Goal: Task Accomplishment & Management: Manage account settings

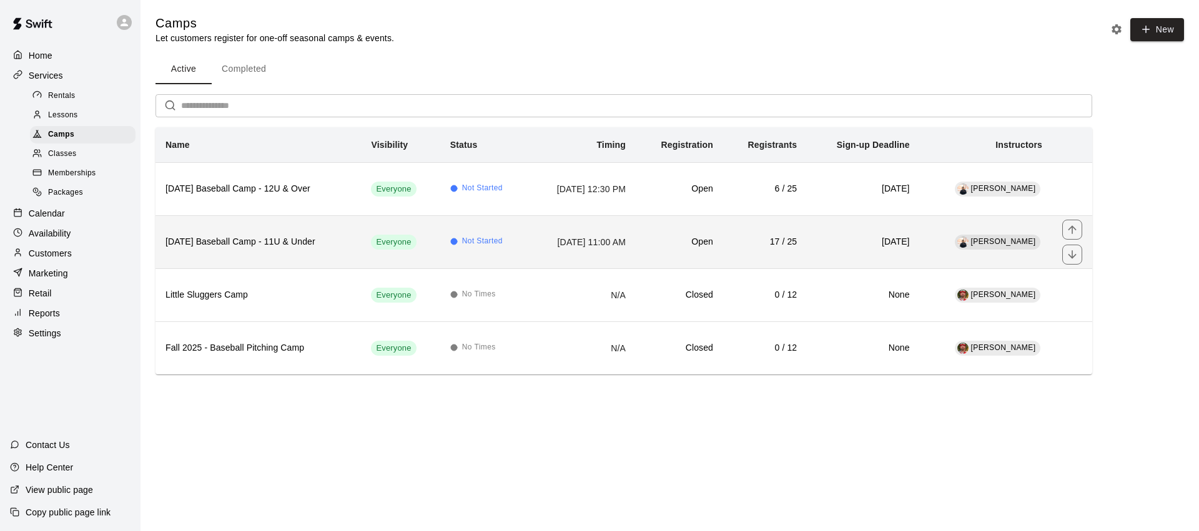
click at [339, 247] on h6 "[DATE] Baseball Camp - 11U & Under" at bounding box center [258, 242] width 185 height 14
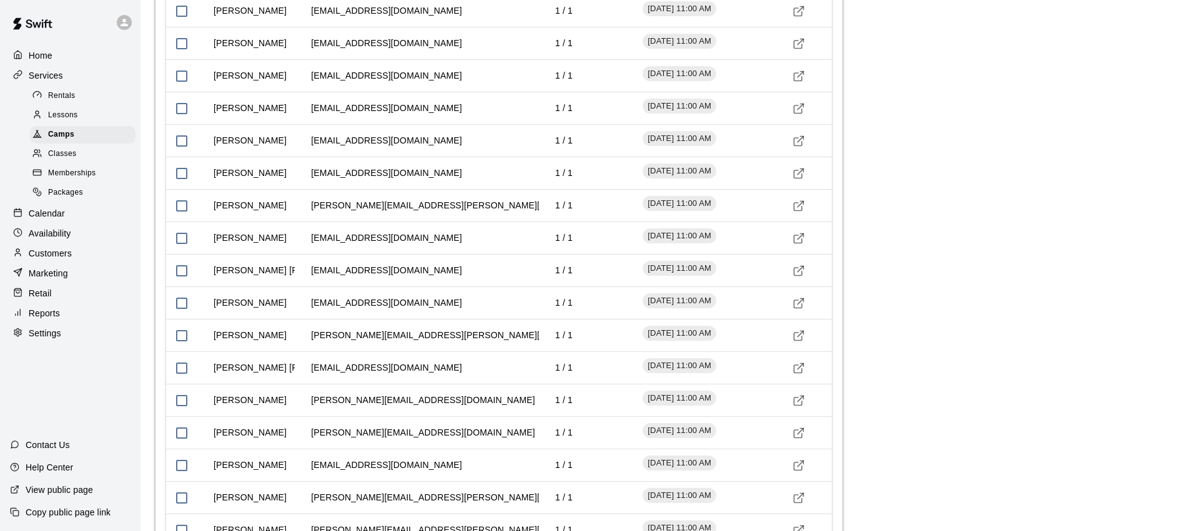
scroll to position [2333, 0]
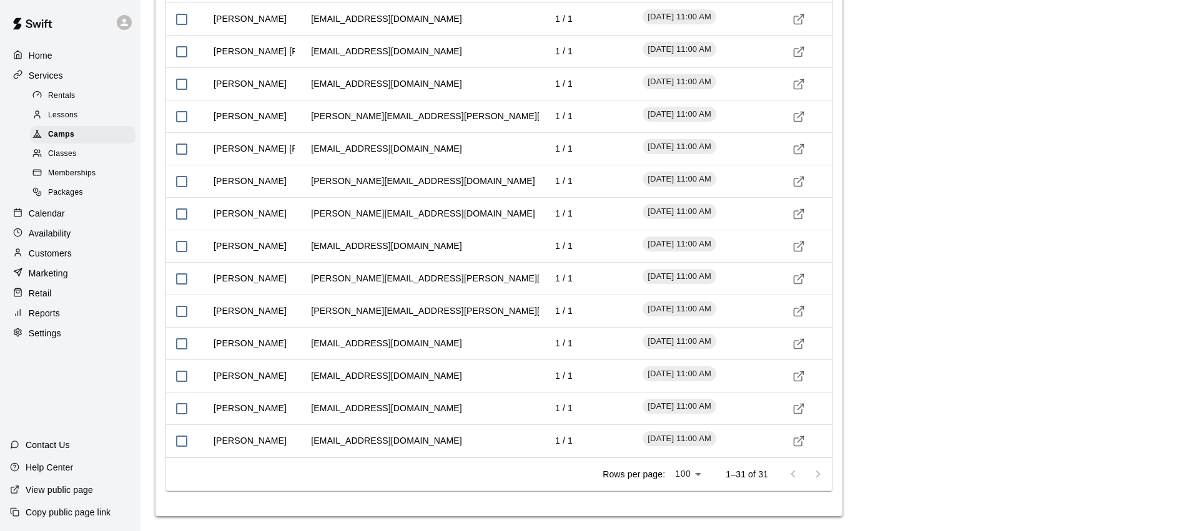
click at [814, 473] on div at bounding box center [806, 474] width 50 height 25
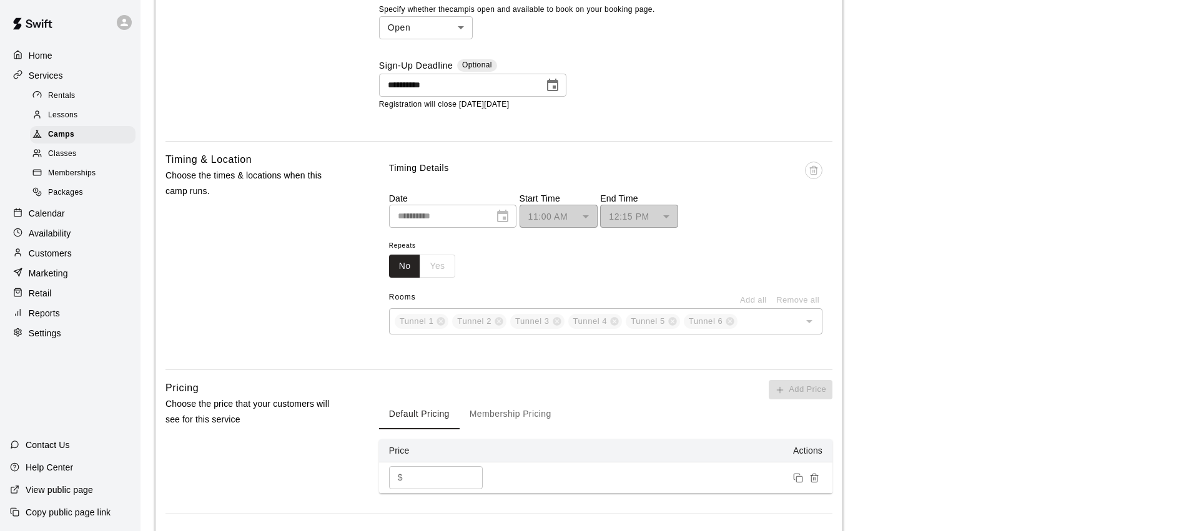
scroll to position [1112, 0]
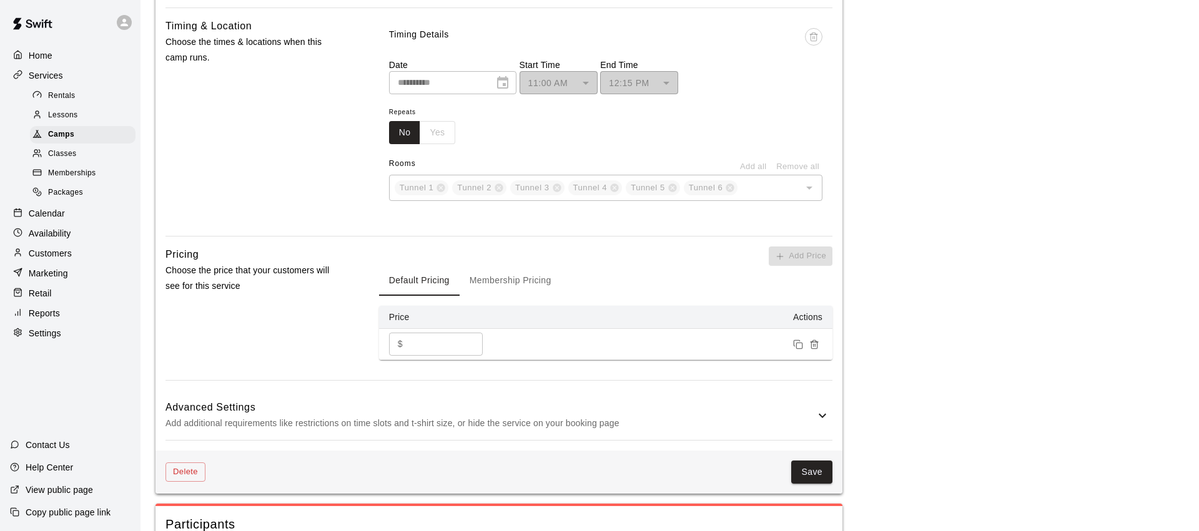
drag, startPoint x: 695, startPoint y: 417, endPoint x: 687, endPoint y: 394, distance: 23.9
click at [695, 417] on p "Add additional requirements like restrictions on time slots and t-shirt size, o…" at bounding box center [491, 424] width 650 height 16
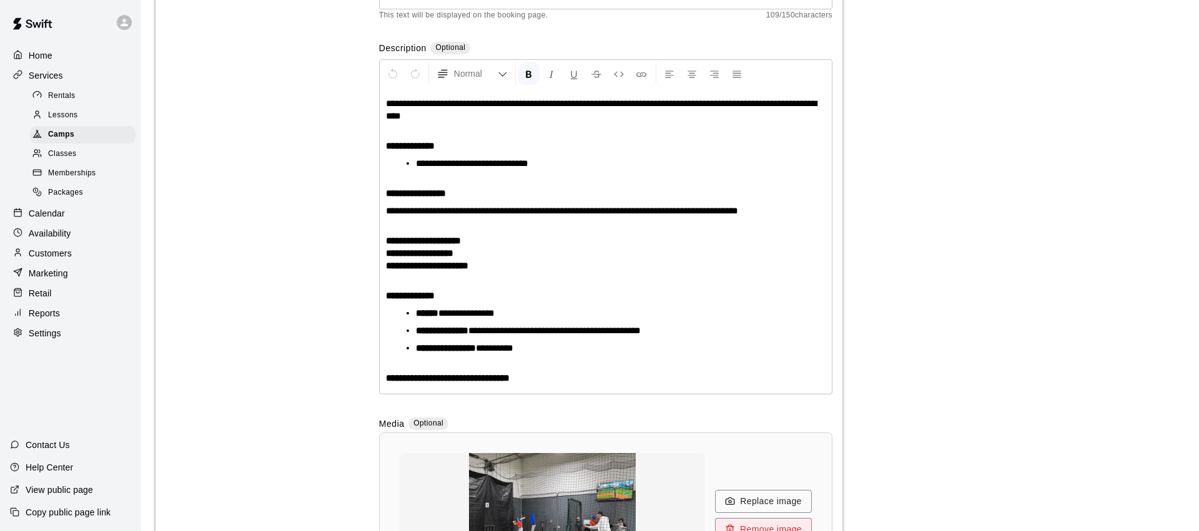
scroll to position [0, 0]
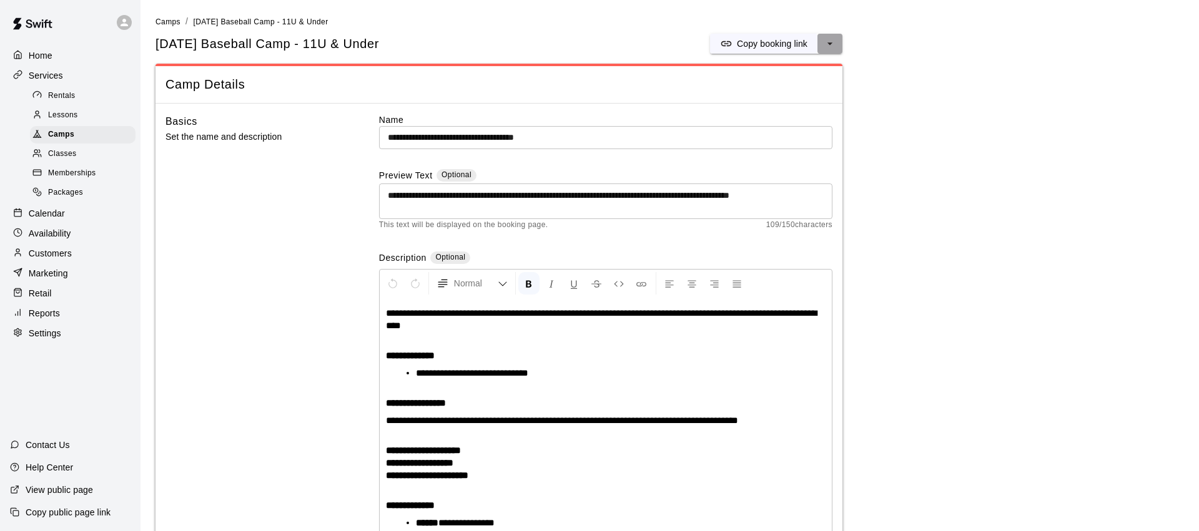
click at [838, 43] on button "select merge strategy" at bounding box center [830, 44] width 25 height 20
click at [56, 253] on p "Customers" at bounding box center [50, 253] width 43 height 12
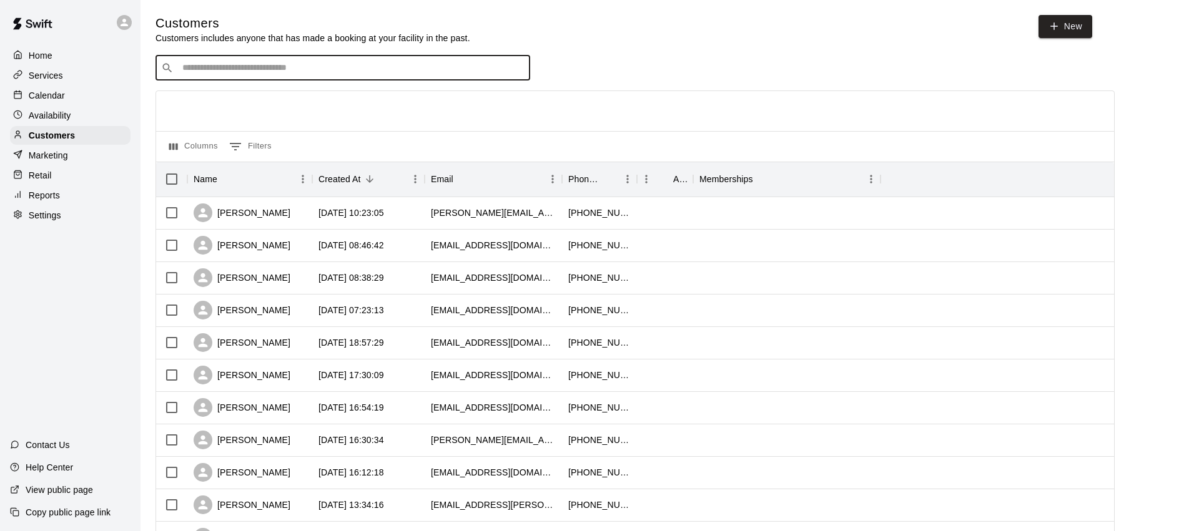
click at [303, 62] on input "Search customers by name or email" at bounding box center [352, 68] width 346 height 12
type input "******"
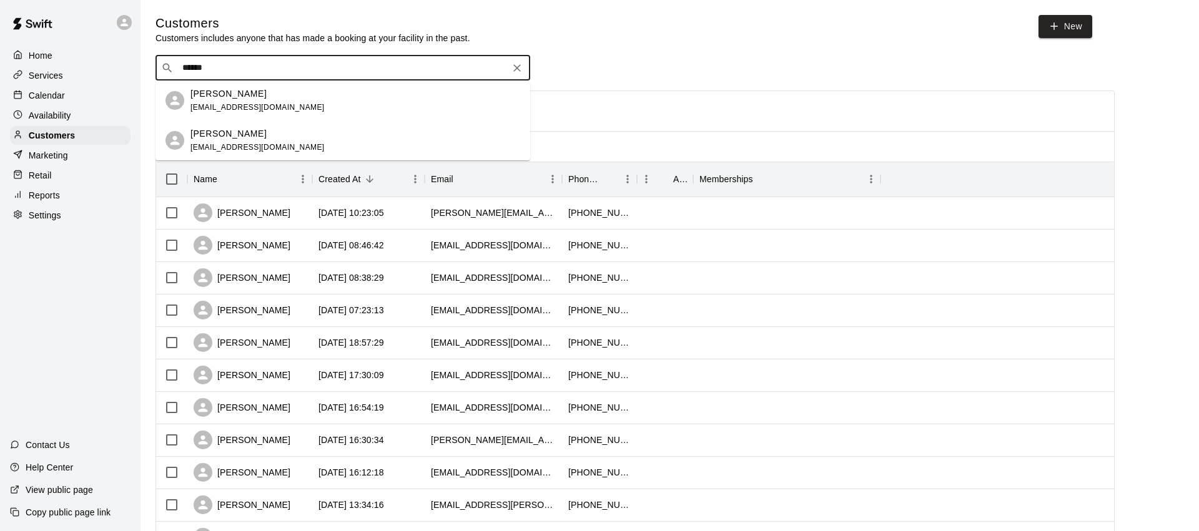
click at [286, 96] on div "[PERSON_NAME] [EMAIL_ADDRESS][DOMAIN_NAME]" at bounding box center [355, 100] width 330 height 27
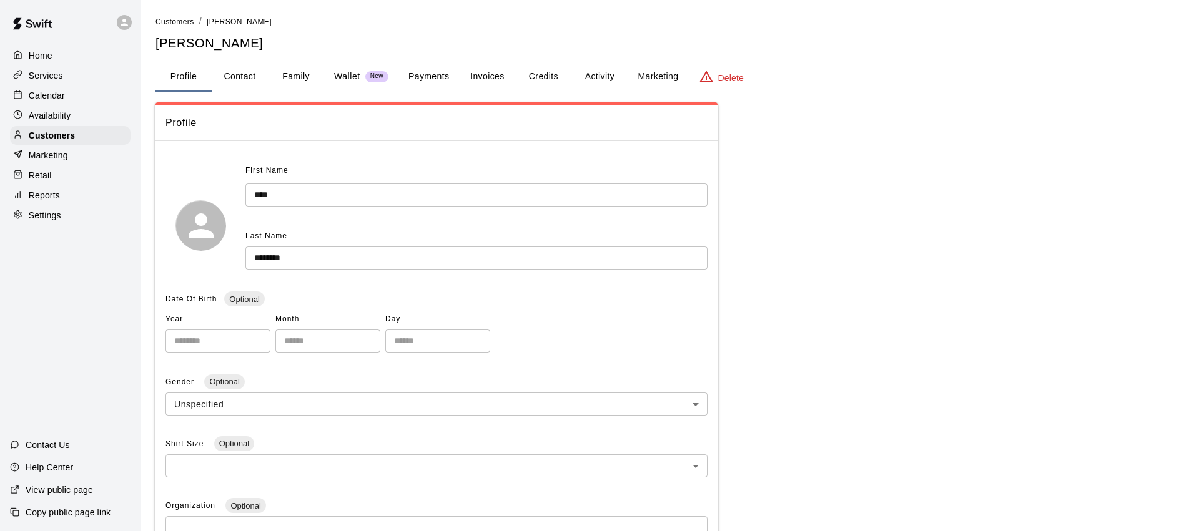
drag, startPoint x: 492, startPoint y: 77, endPoint x: 539, endPoint y: 77, distance: 46.8
click at [493, 77] on button "Invoices" at bounding box center [487, 77] width 56 height 30
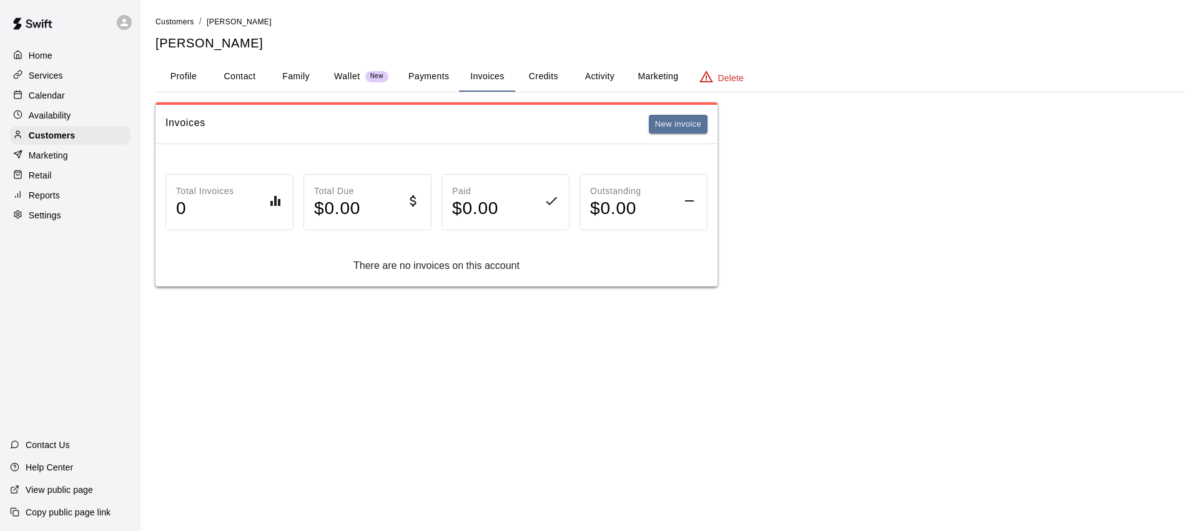
click at [550, 77] on button "Credits" at bounding box center [543, 77] width 56 height 30
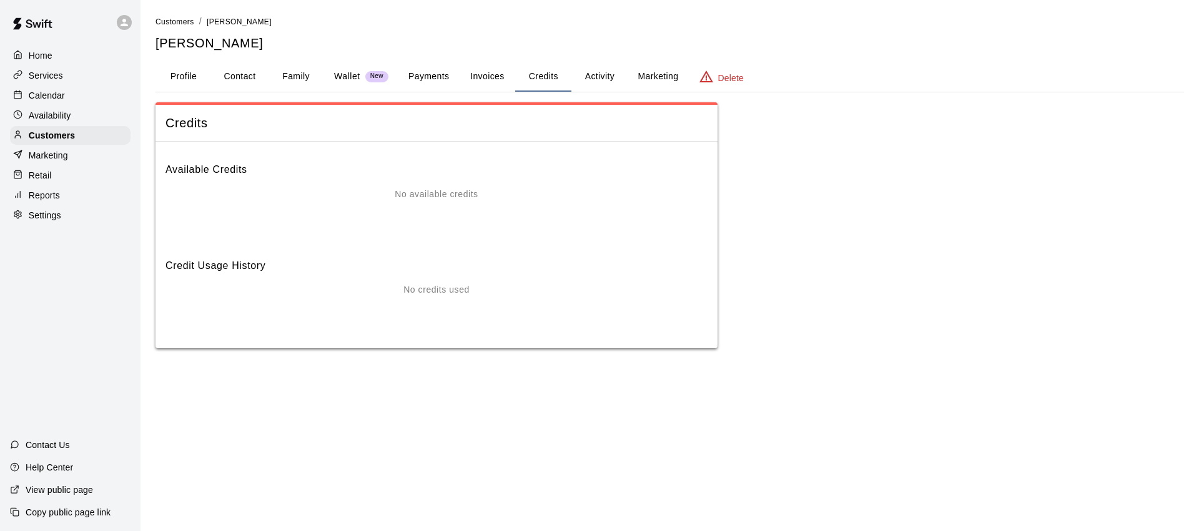
click at [602, 77] on button "Activity" at bounding box center [599, 77] width 56 height 30
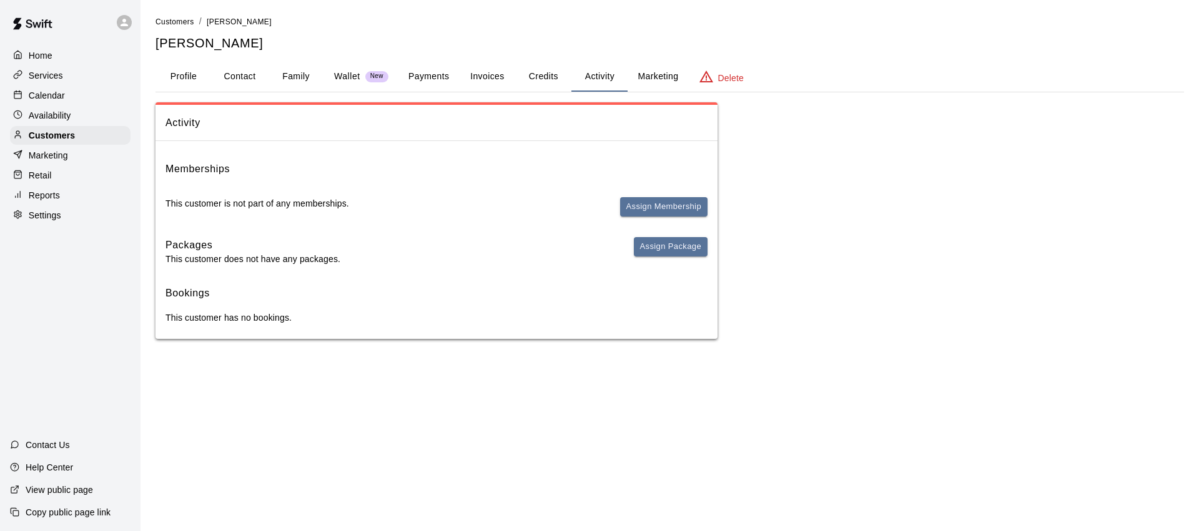
click at [656, 76] on button "Marketing" at bounding box center [658, 77] width 61 height 30
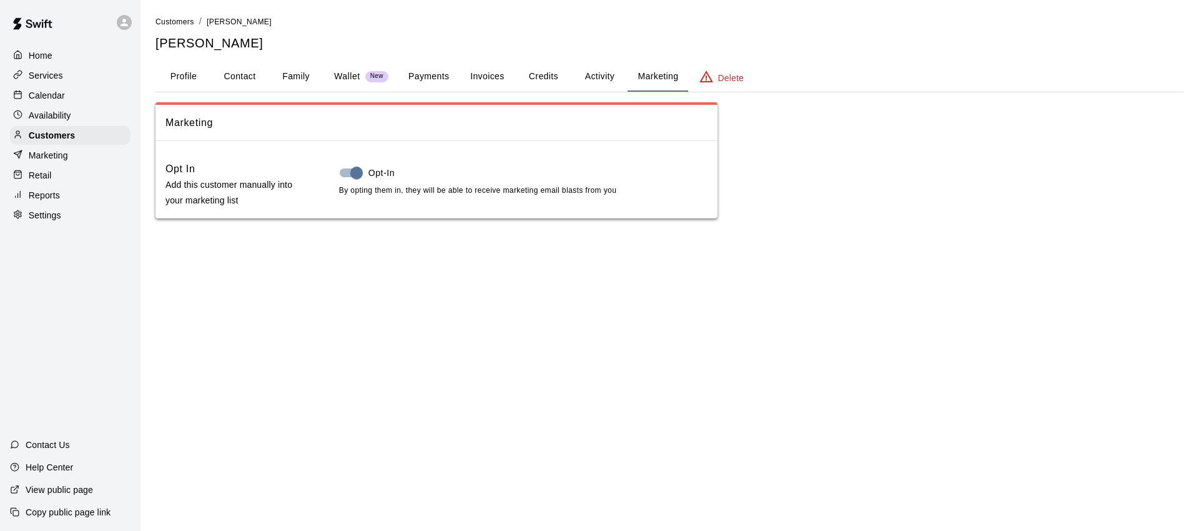
drag, startPoint x: 591, startPoint y: 77, endPoint x: 584, endPoint y: 83, distance: 9.4
click at [591, 77] on button "Activity" at bounding box center [599, 77] width 56 height 30
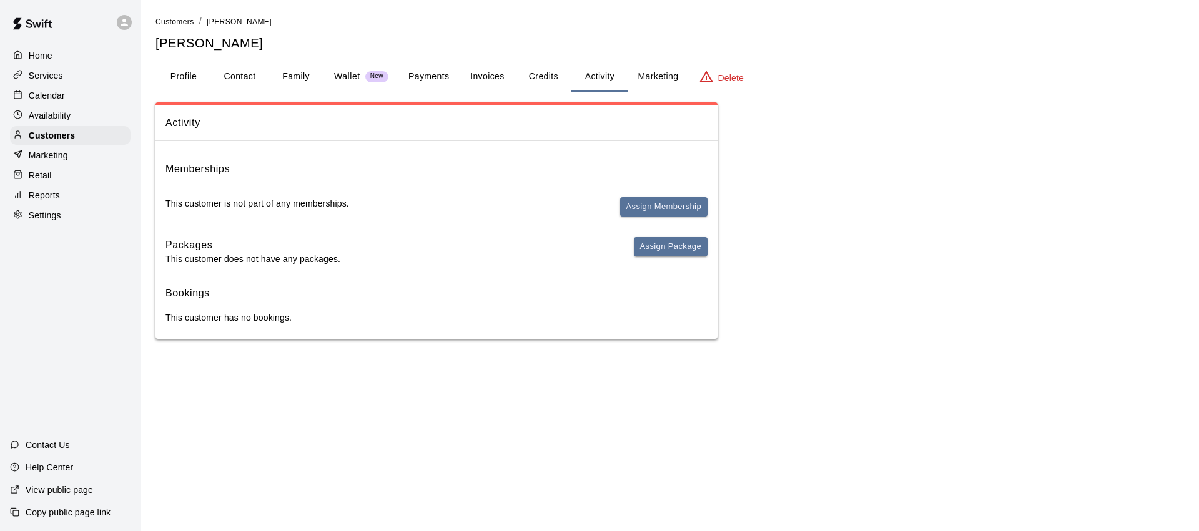
click at [257, 300] on h6 "Bookings" at bounding box center [437, 293] width 542 height 16
click at [249, 79] on button "Contact" at bounding box center [240, 77] width 56 height 30
select select "**"
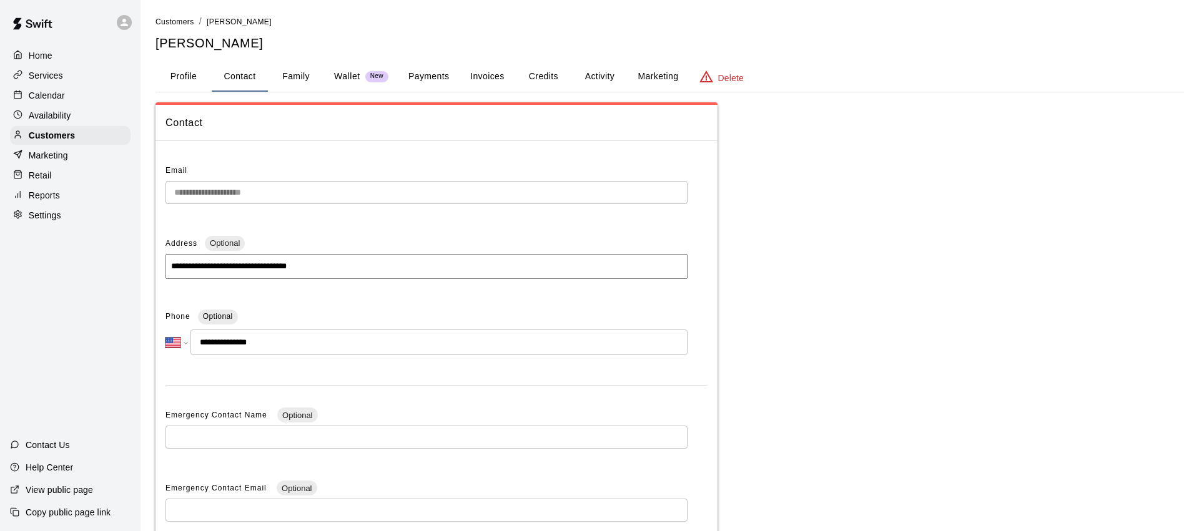
drag, startPoint x: 57, startPoint y: 95, endPoint x: 77, endPoint y: 99, distance: 20.9
click at [57, 95] on p "Calendar" at bounding box center [47, 95] width 36 height 12
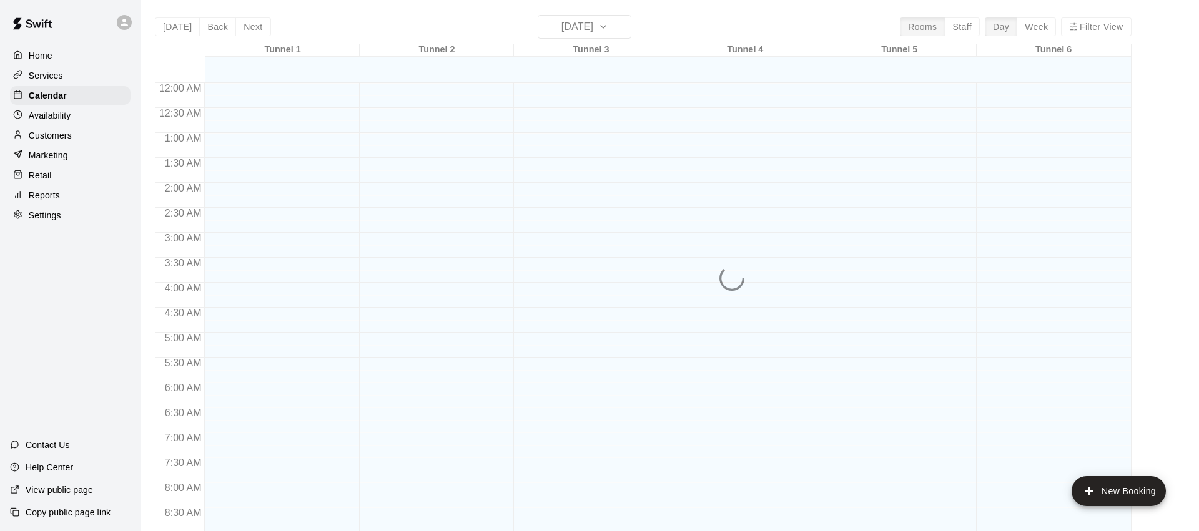
scroll to position [564, 0]
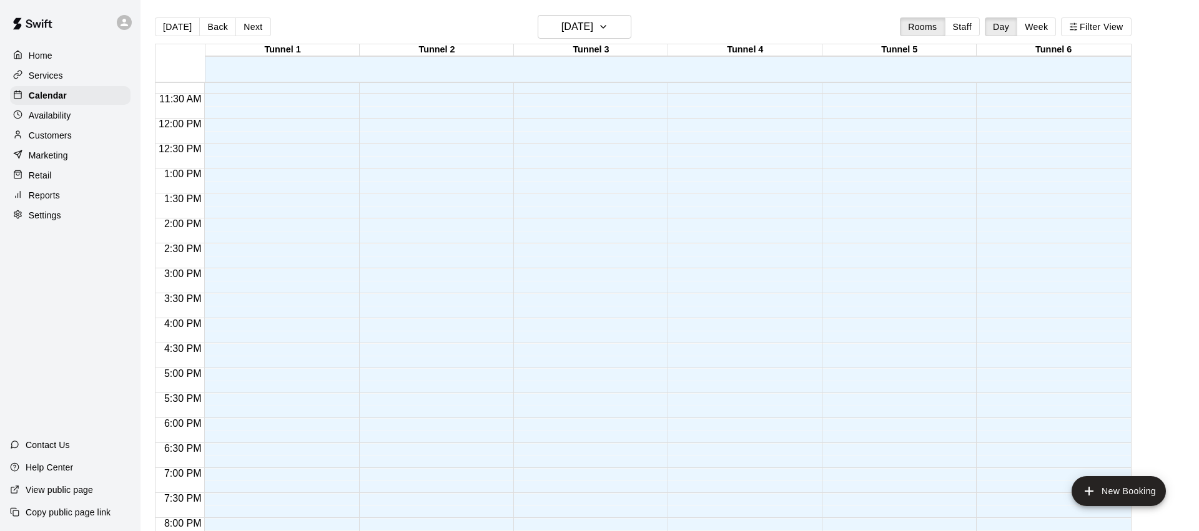
drag, startPoint x: 256, startPoint y: 25, endPoint x: 436, endPoint y: 181, distance: 238.2
click at [256, 25] on button "Next" at bounding box center [252, 26] width 35 height 19
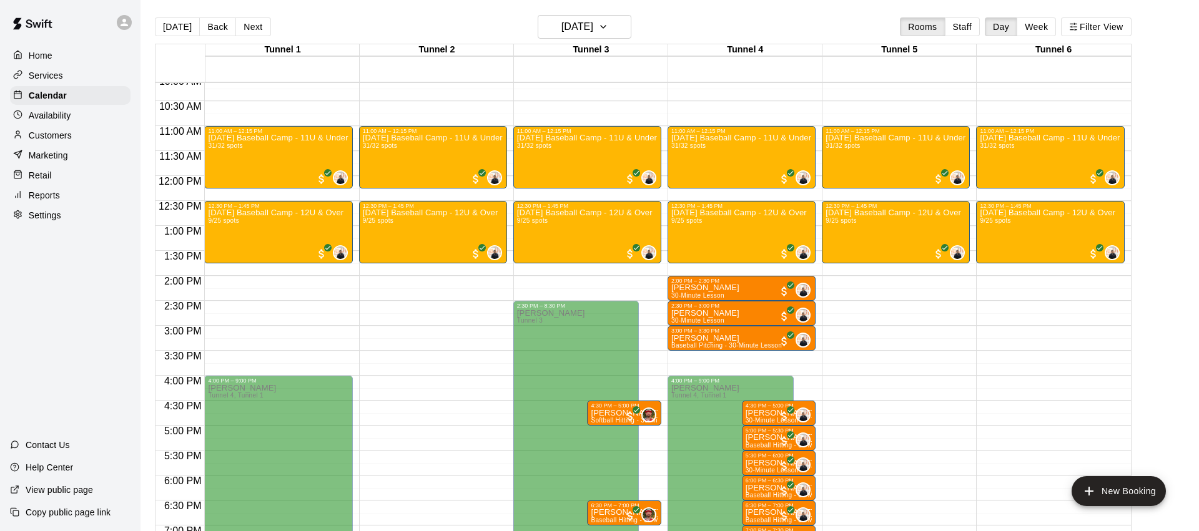
scroll to position [457, 0]
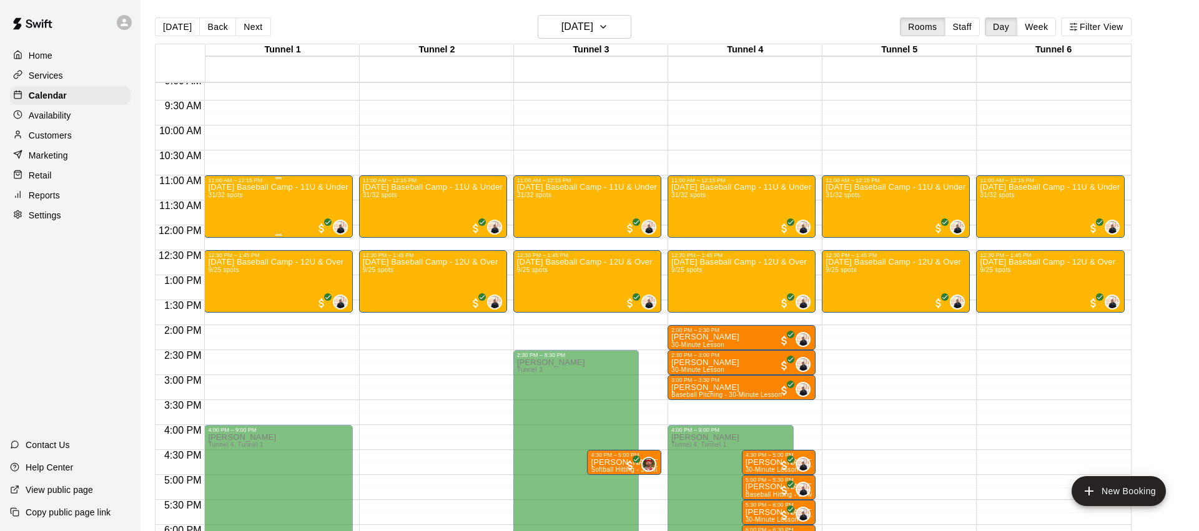
click at [267, 204] on div "[DATE] Baseball Camp - 11U & Under 31/32 spots" at bounding box center [278, 449] width 140 height 531
click at [227, 227] on img "edit" at bounding box center [221, 226] width 14 height 14
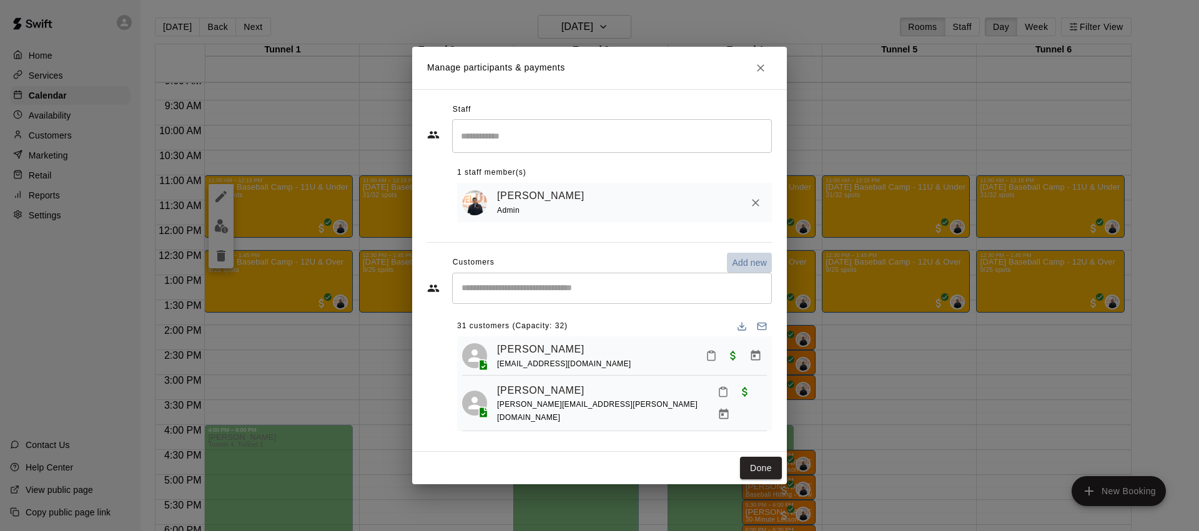
click at [746, 260] on p "Add new" at bounding box center [749, 263] width 35 height 12
select select "**"
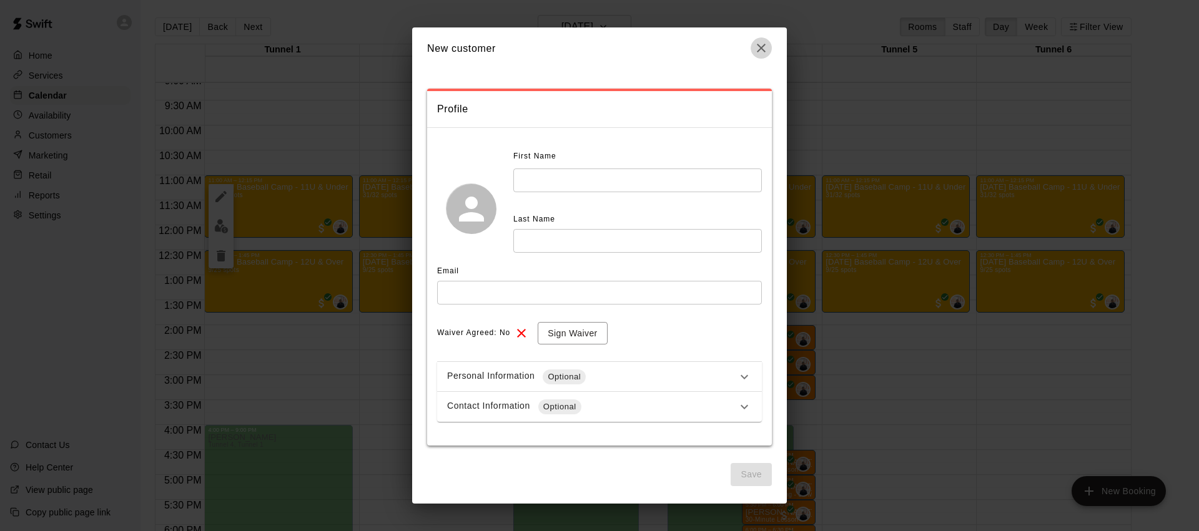
click at [757, 47] on icon "button" at bounding box center [761, 48] width 15 height 15
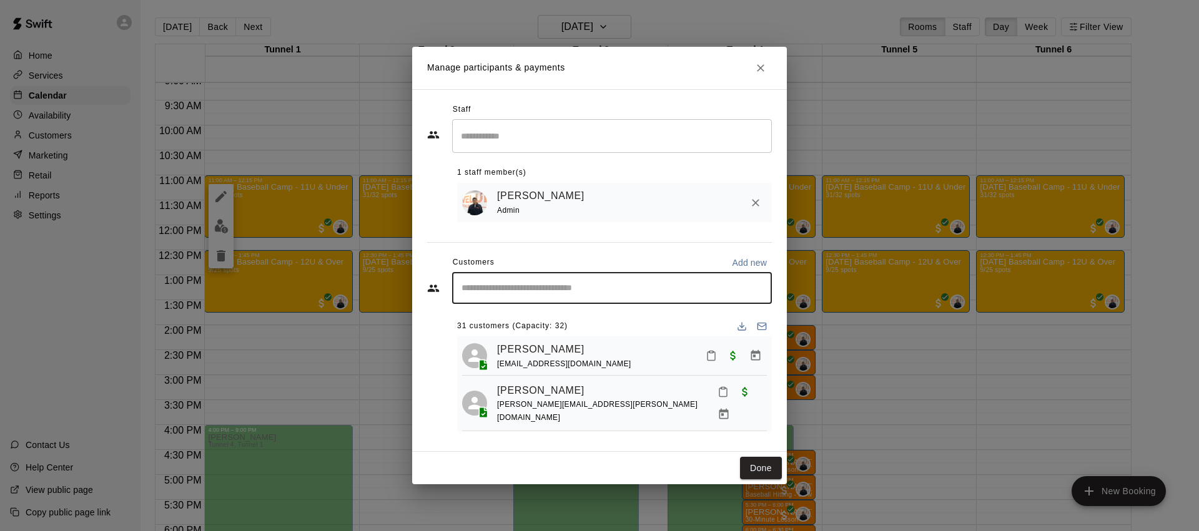
click at [518, 287] on input "Start typing to search customers..." at bounding box center [612, 288] width 309 height 12
type input "******"
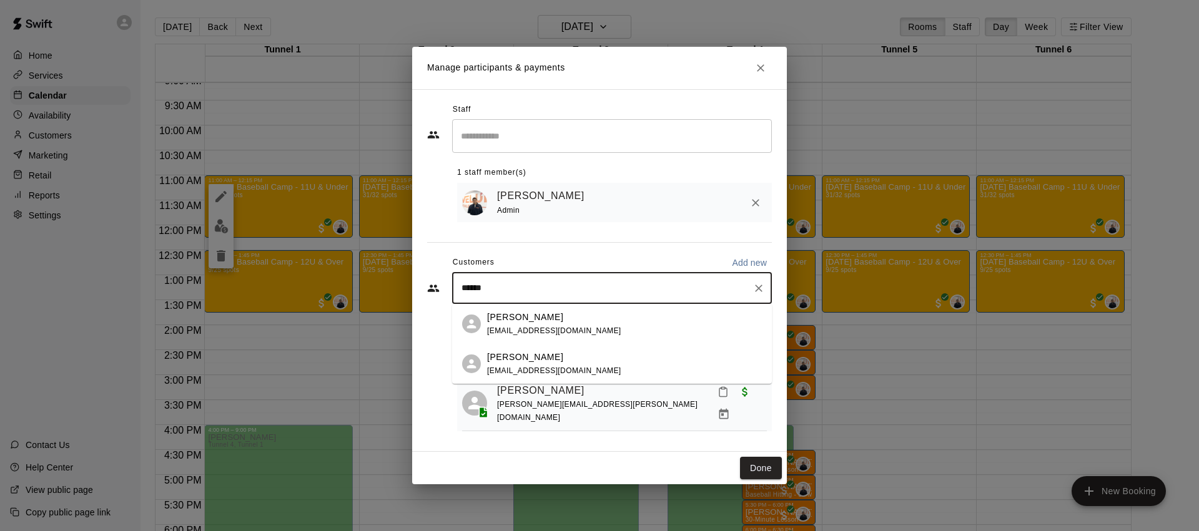
click at [590, 368] on div "[PERSON_NAME] [EMAIL_ADDRESS][DOMAIN_NAME]" at bounding box center [624, 364] width 275 height 27
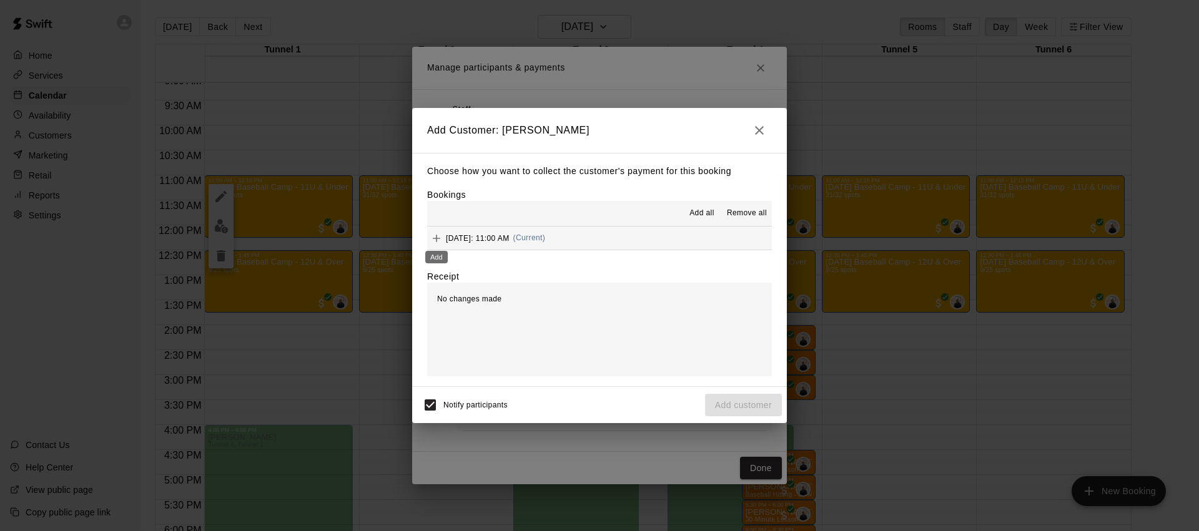
drag, startPoint x: 436, startPoint y: 237, endPoint x: 491, endPoint y: 243, distance: 55.3
click at [436, 237] on icon "Add" at bounding box center [436, 238] width 7 height 7
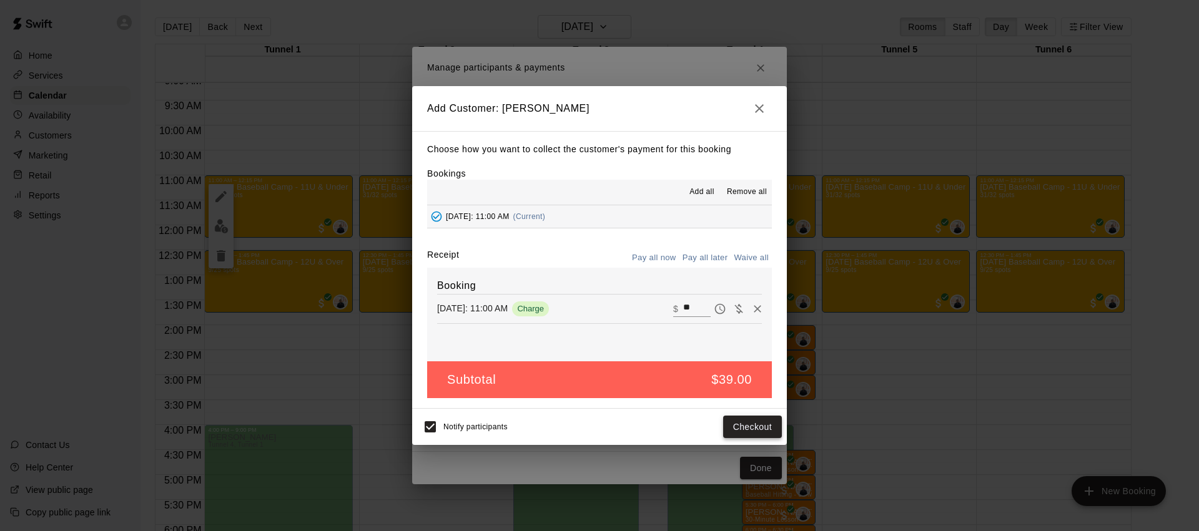
click at [748, 423] on button "Checkout" at bounding box center [752, 427] width 59 height 23
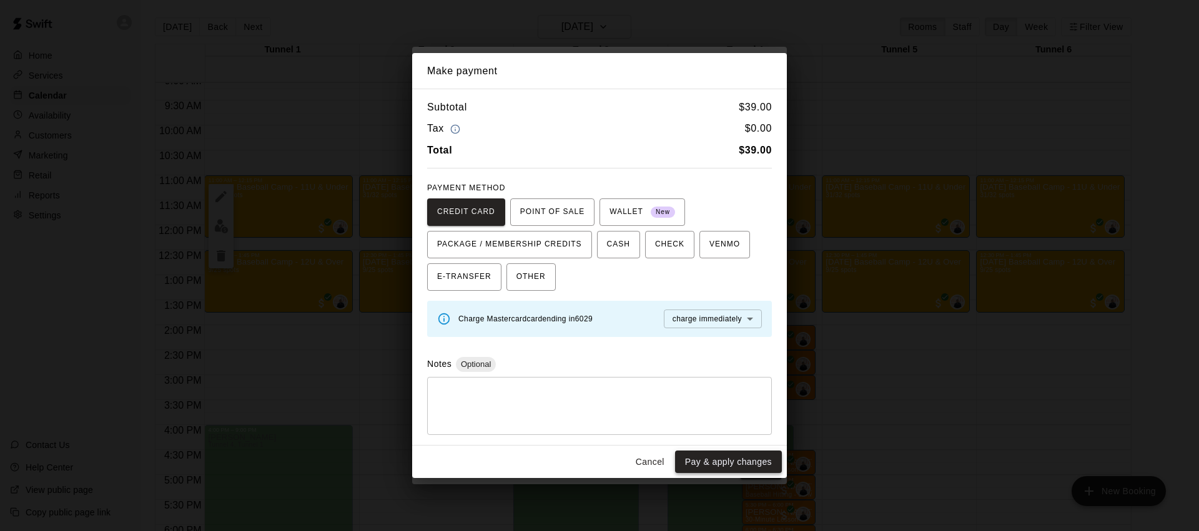
click at [733, 457] on button "Pay & apply changes" at bounding box center [728, 462] width 107 height 23
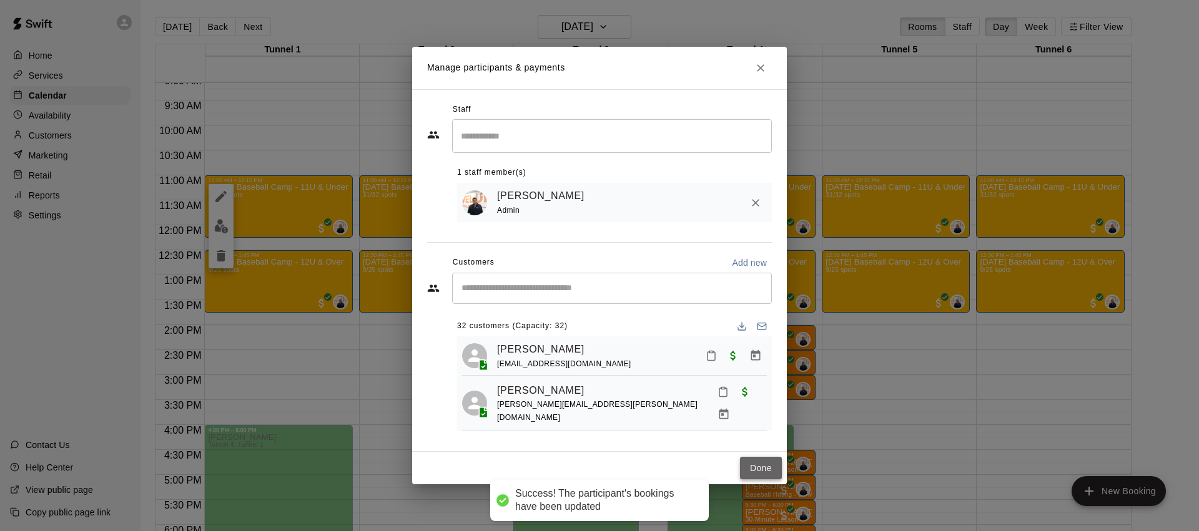
click at [754, 458] on button "Done" at bounding box center [761, 468] width 42 height 23
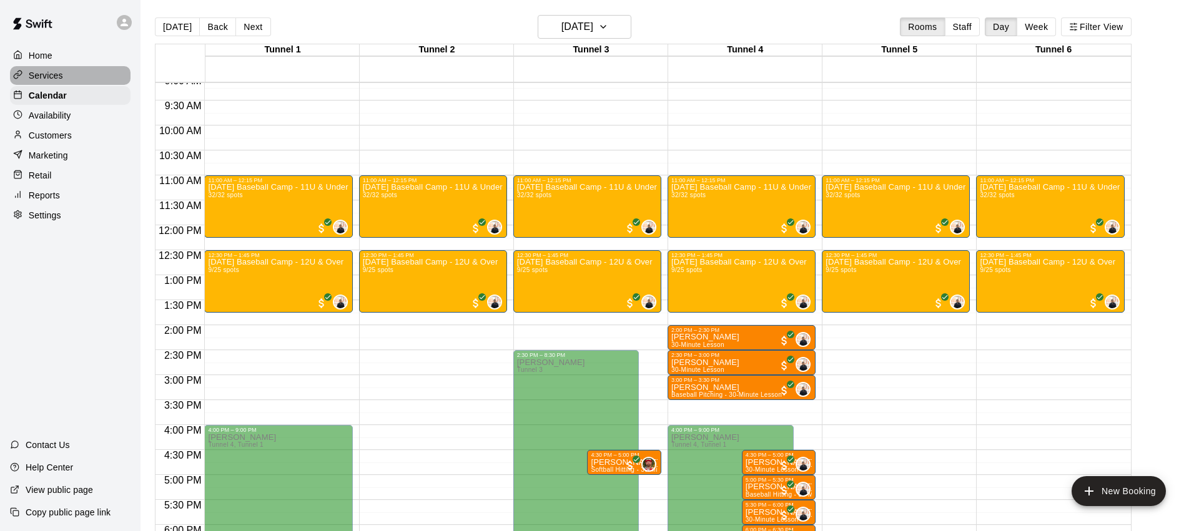
click at [57, 73] on p "Services" at bounding box center [46, 75] width 34 height 12
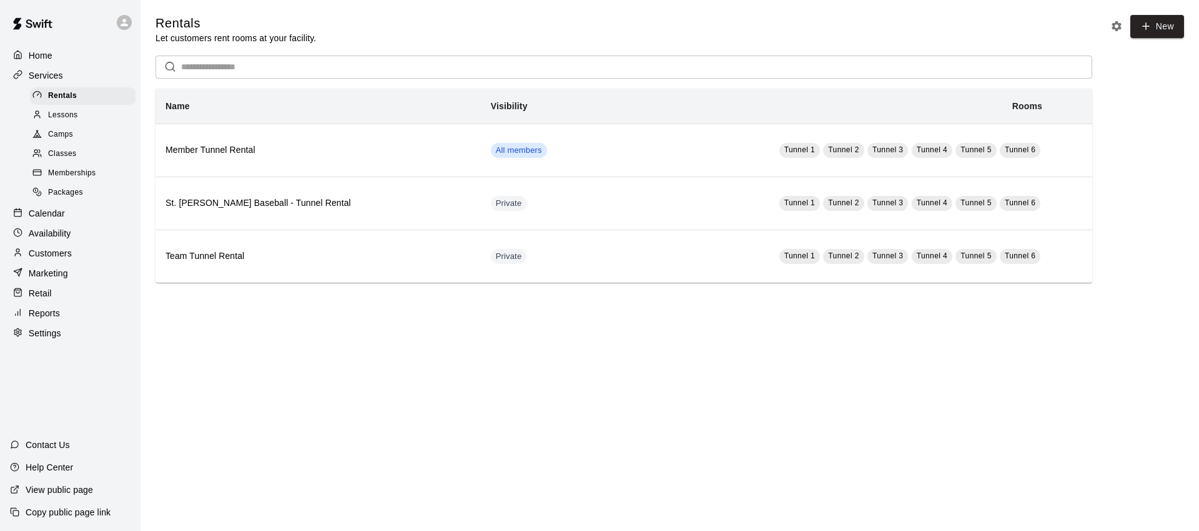
click at [81, 135] on div "Camps" at bounding box center [83, 134] width 106 height 17
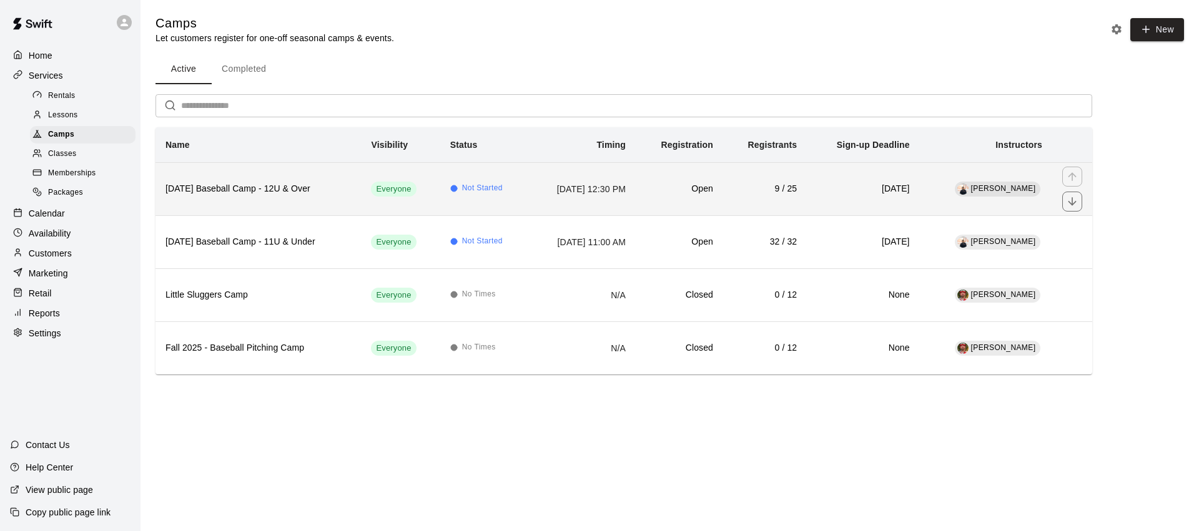
click at [297, 199] on th "[DATE] Baseball Camp - 12U & Over" at bounding box center [258, 188] width 205 height 53
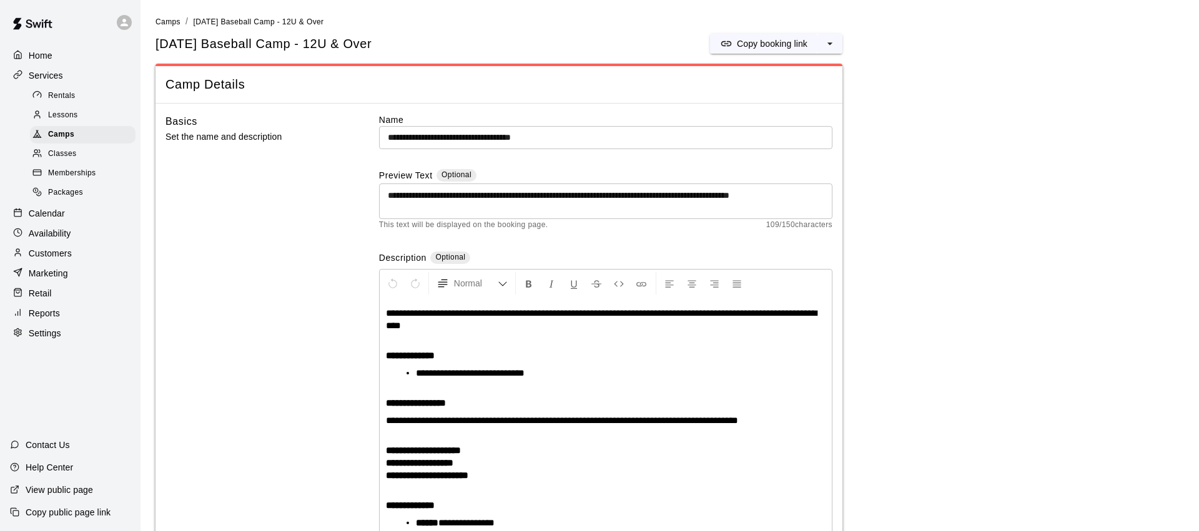
click at [239, 21] on span "[DATE] Baseball Camp - 12U & Over" at bounding box center [258, 21] width 131 height 9
click at [171, 19] on span "Camps" at bounding box center [168, 21] width 25 height 9
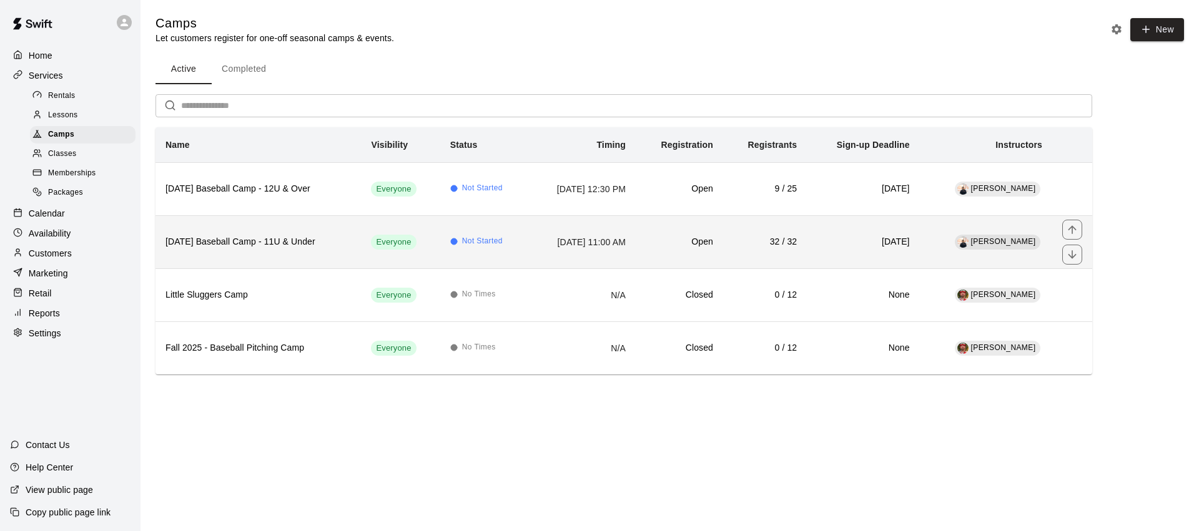
click at [289, 242] on h6 "[DATE] Baseball Camp - 11U & Under" at bounding box center [258, 242] width 185 height 14
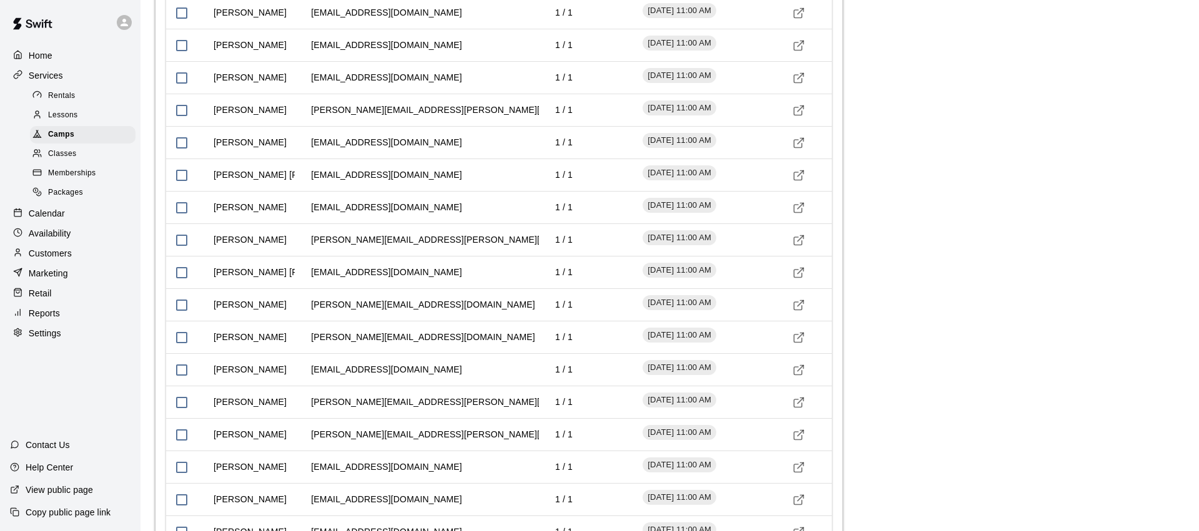
scroll to position [2204, 0]
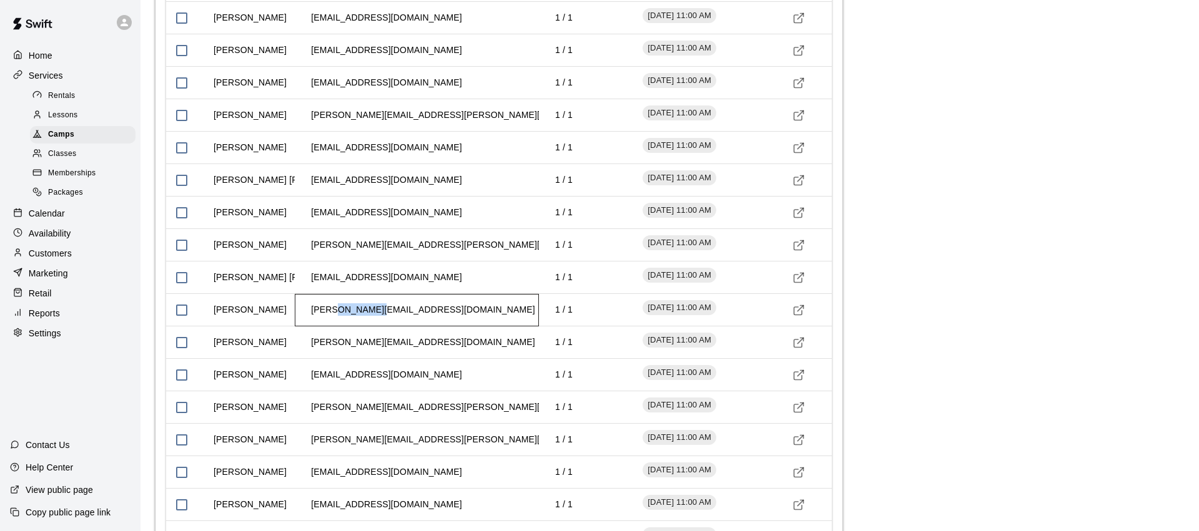
drag, startPoint x: 383, startPoint y: 311, endPoint x: 340, endPoint y: 314, distance: 43.8
click at [339, 314] on td "[PERSON_NAME][EMAIL_ADDRESS][DOMAIN_NAME]" at bounding box center [423, 310] width 244 height 33
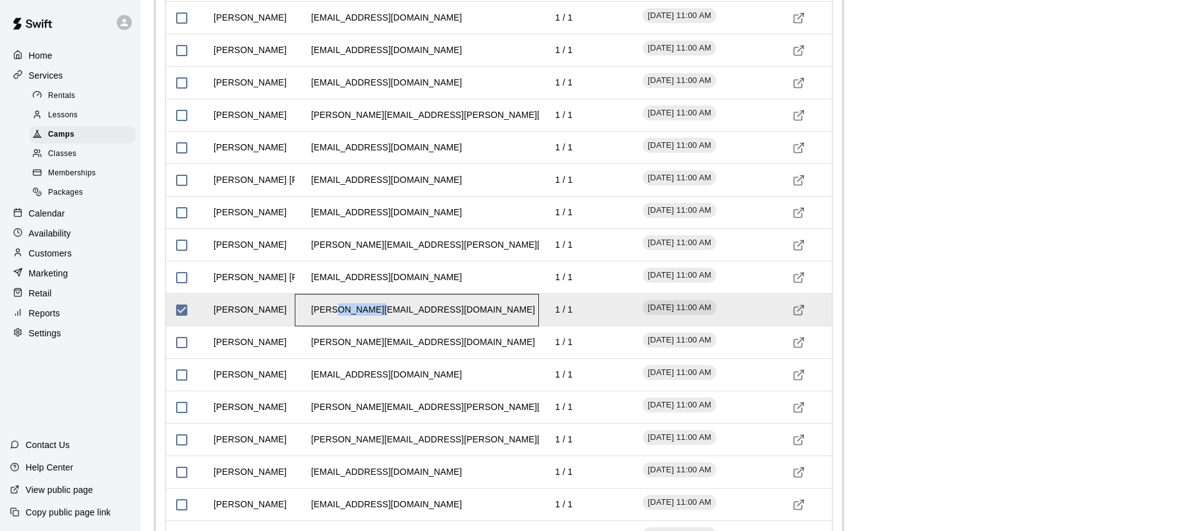
copy td "[DOMAIN_NAME]"
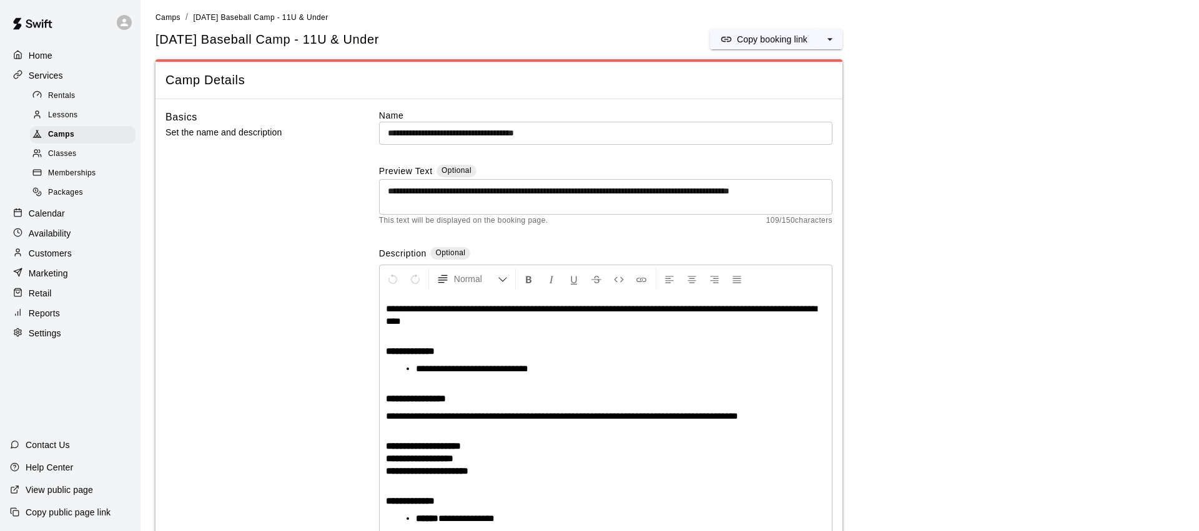
scroll to position [0, 0]
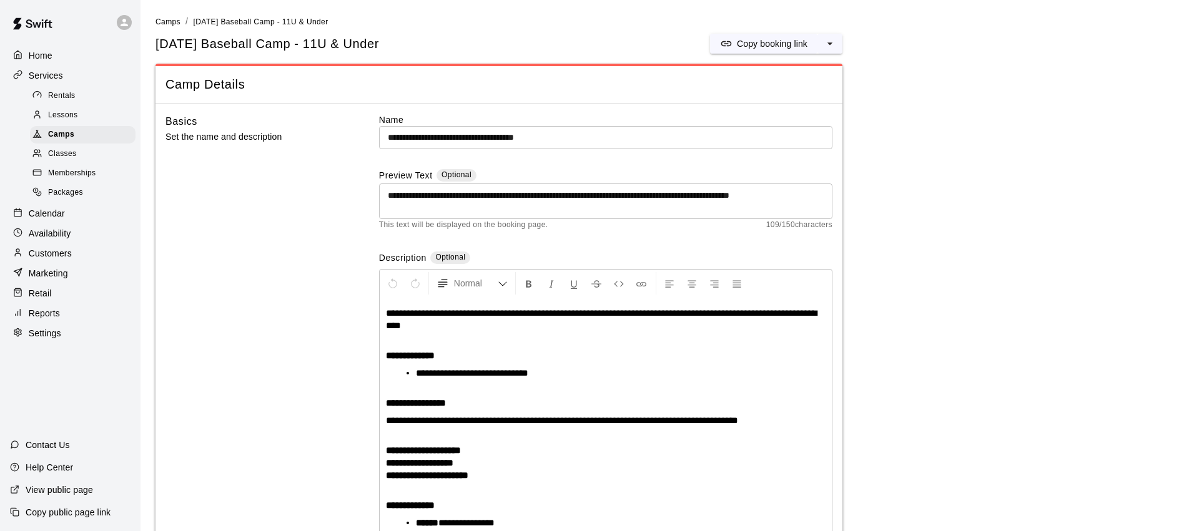
click at [77, 210] on div "Calendar" at bounding box center [70, 213] width 121 height 19
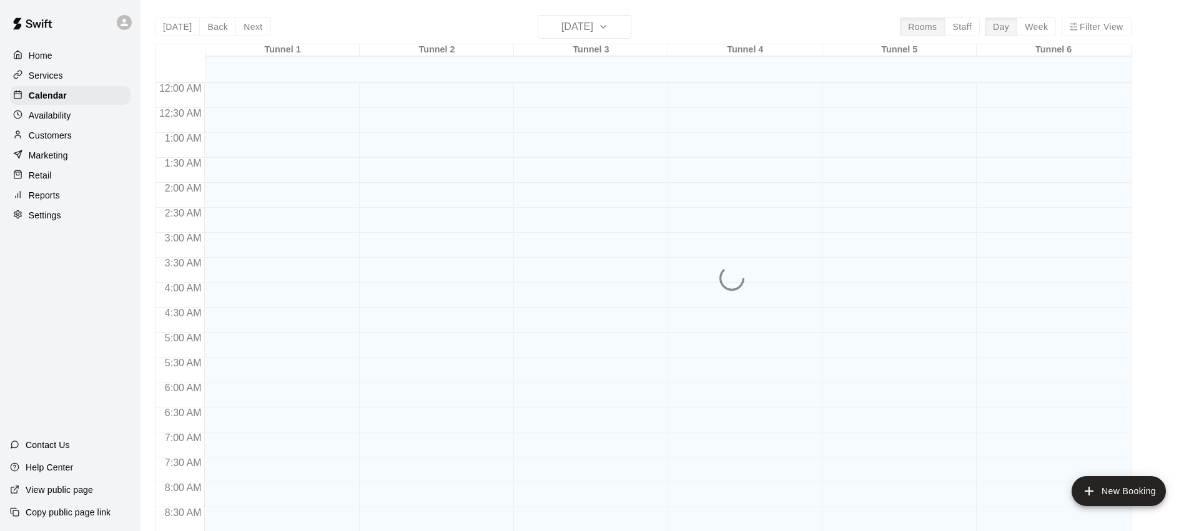
scroll to position [566, 0]
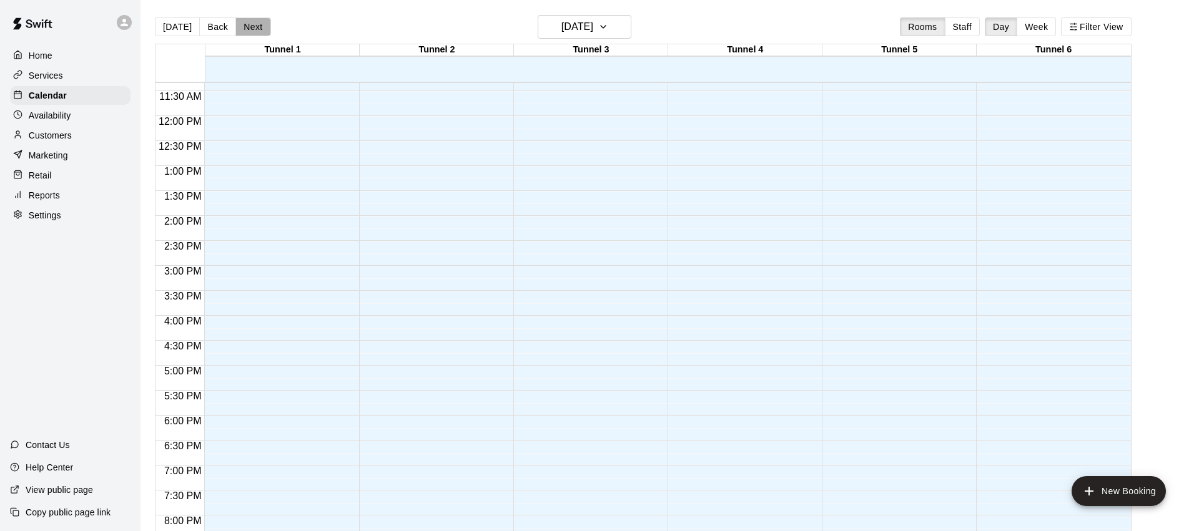
drag, startPoint x: 241, startPoint y: 20, endPoint x: 279, endPoint y: 68, distance: 61.0
click at [242, 20] on button "Next" at bounding box center [252, 26] width 35 height 19
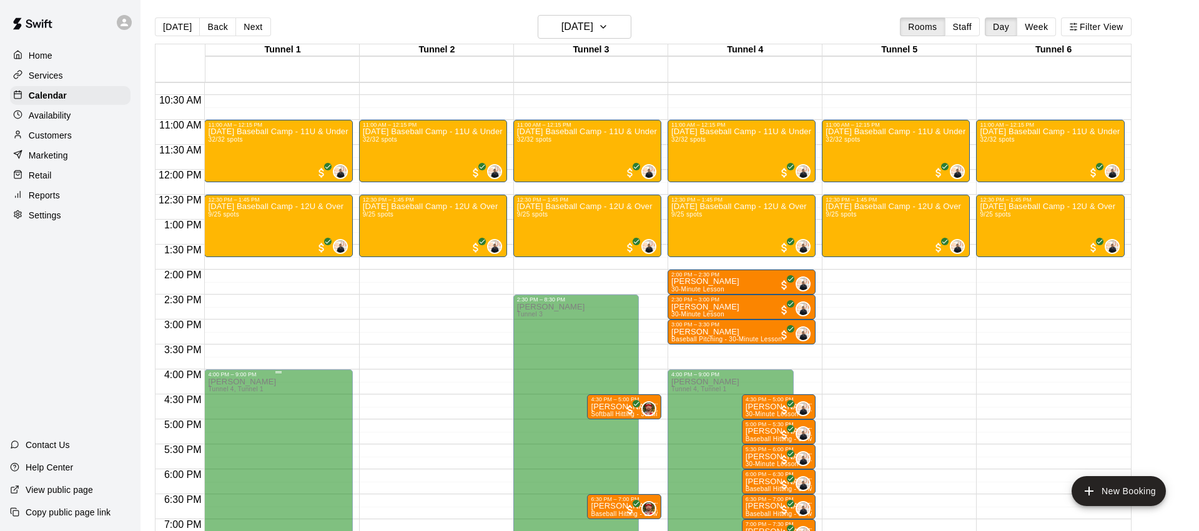
scroll to position [445, 0]
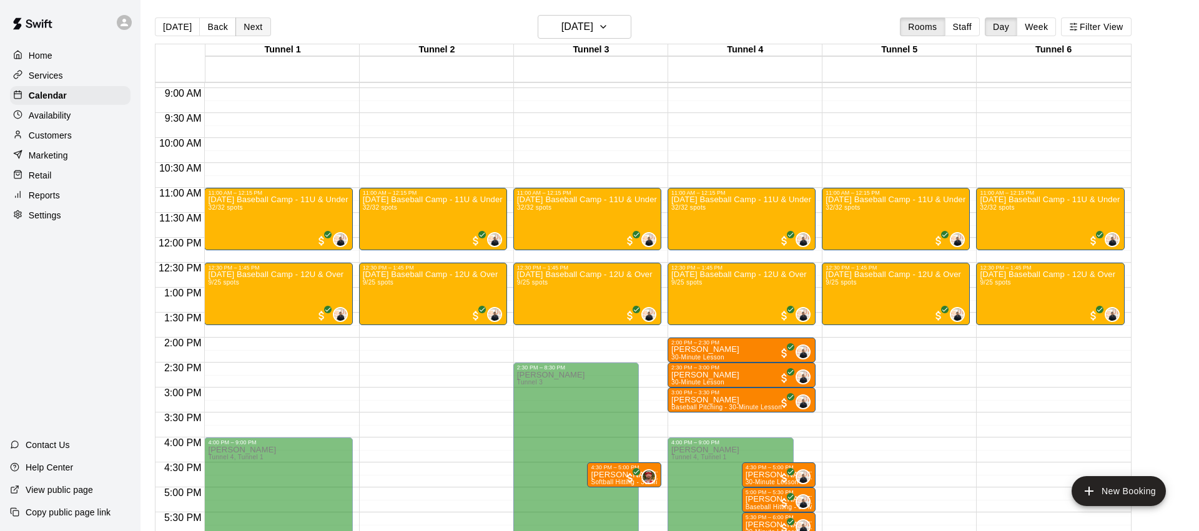
click at [247, 31] on button "Next" at bounding box center [252, 26] width 35 height 19
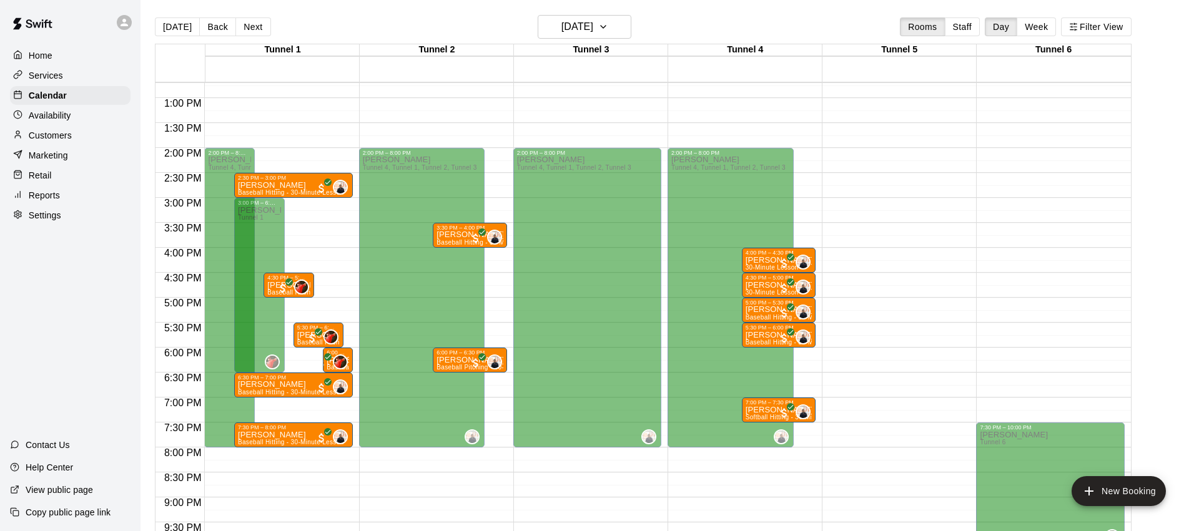
scroll to position [691, 0]
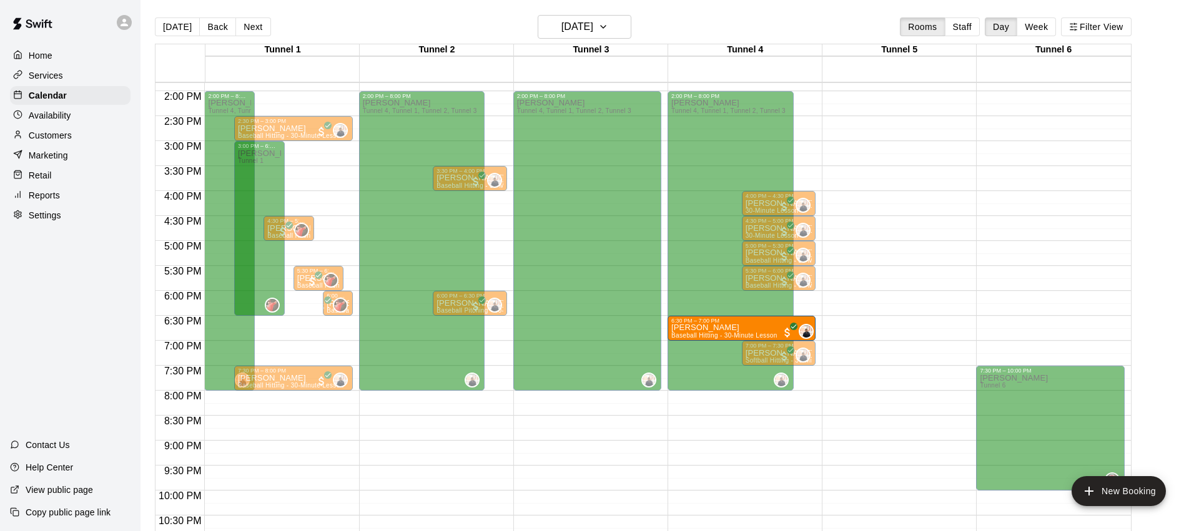
drag, startPoint x: 286, startPoint y: 325, endPoint x: 709, endPoint y: 335, distance: 422.9
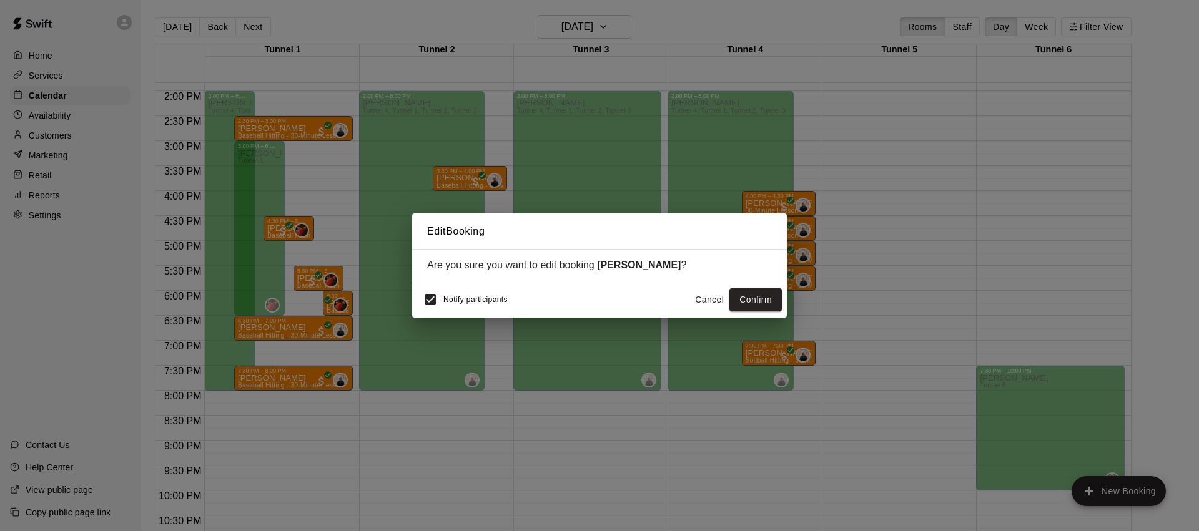
click at [485, 296] on span "Notify participants" at bounding box center [475, 300] width 64 height 9
drag, startPoint x: 756, startPoint y: 302, endPoint x: 418, endPoint y: 364, distance: 343.5
click at [756, 302] on button "Confirm" at bounding box center [755, 300] width 52 height 23
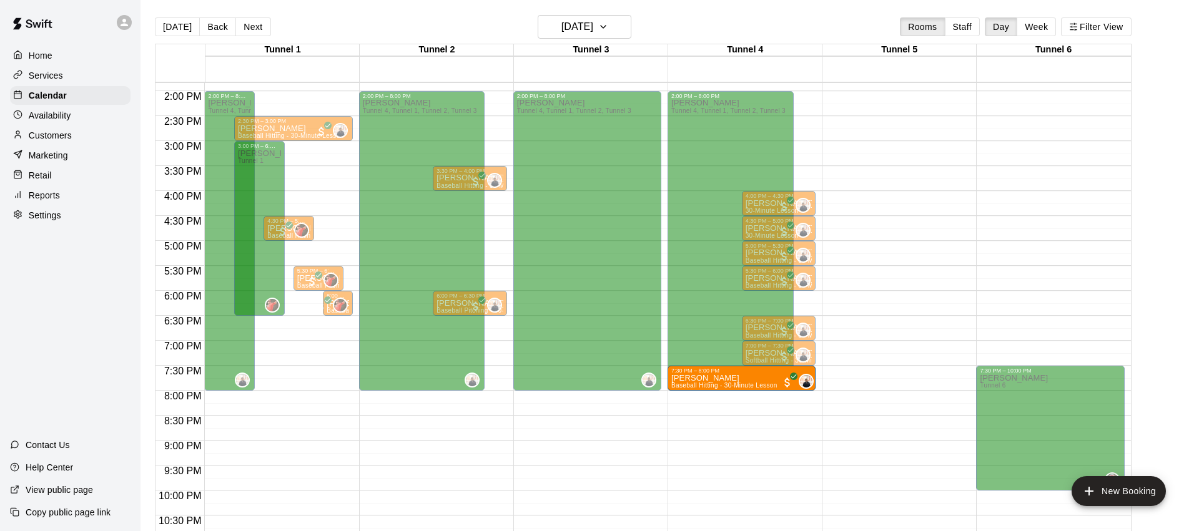
drag, startPoint x: 277, startPoint y: 380, endPoint x: 692, endPoint y: 390, distance: 415.4
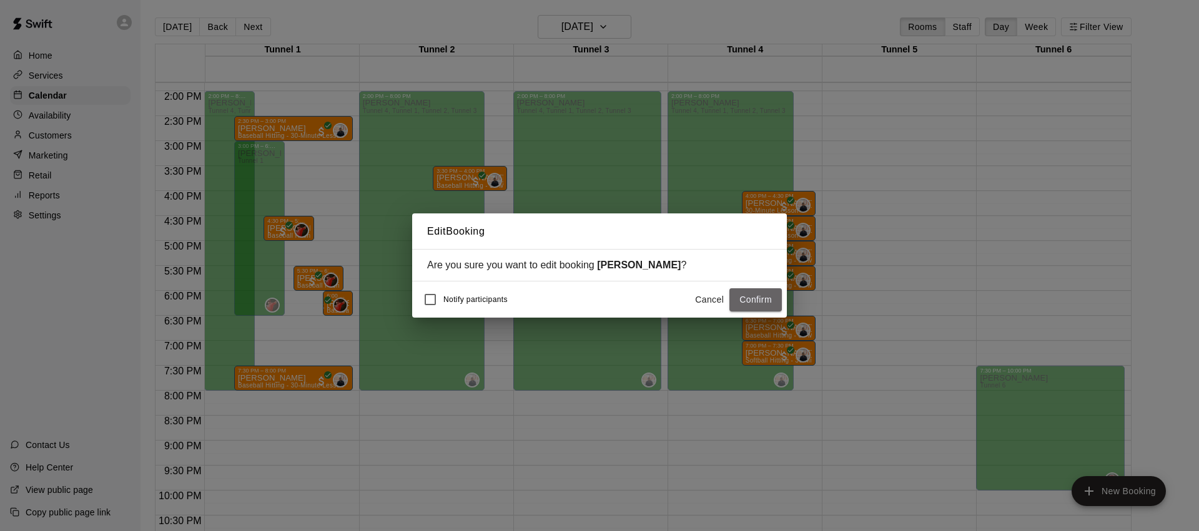
drag, startPoint x: 751, startPoint y: 300, endPoint x: 607, endPoint y: 312, distance: 144.8
click at [751, 300] on button "Confirm" at bounding box center [755, 300] width 52 height 23
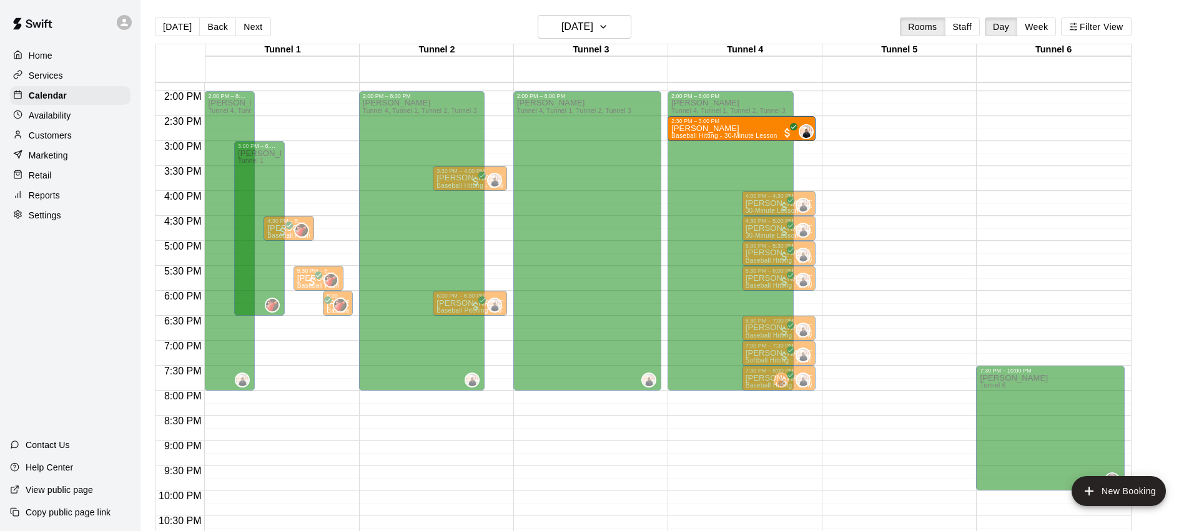
drag, startPoint x: 275, startPoint y: 129, endPoint x: 711, endPoint y: 137, distance: 435.4
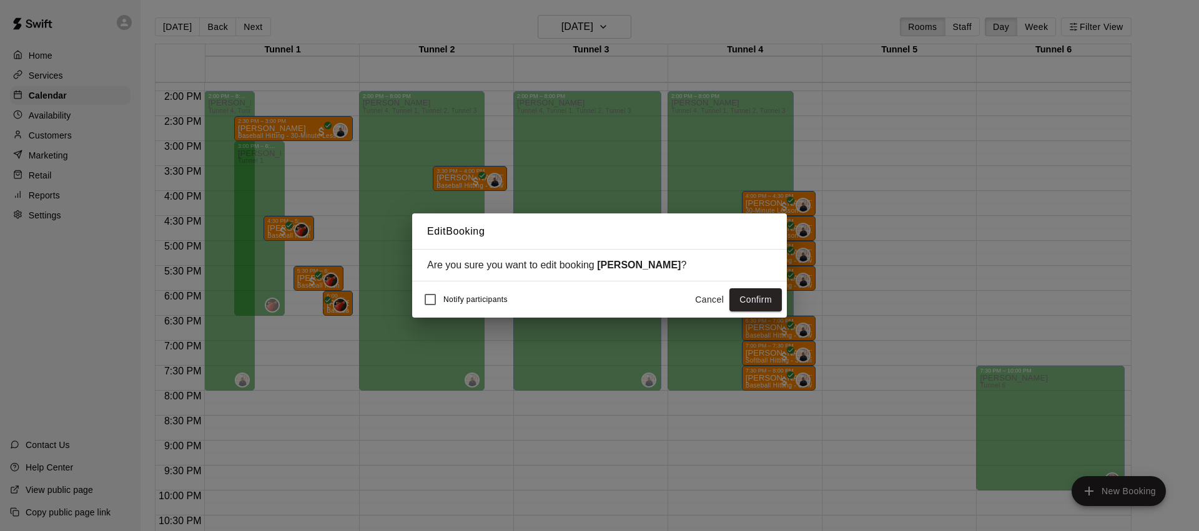
drag, startPoint x: 747, startPoint y: 297, endPoint x: 740, endPoint y: 298, distance: 7.0
click at [747, 297] on button "Confirm" at bounding box center [755, 300] width 52 height 23
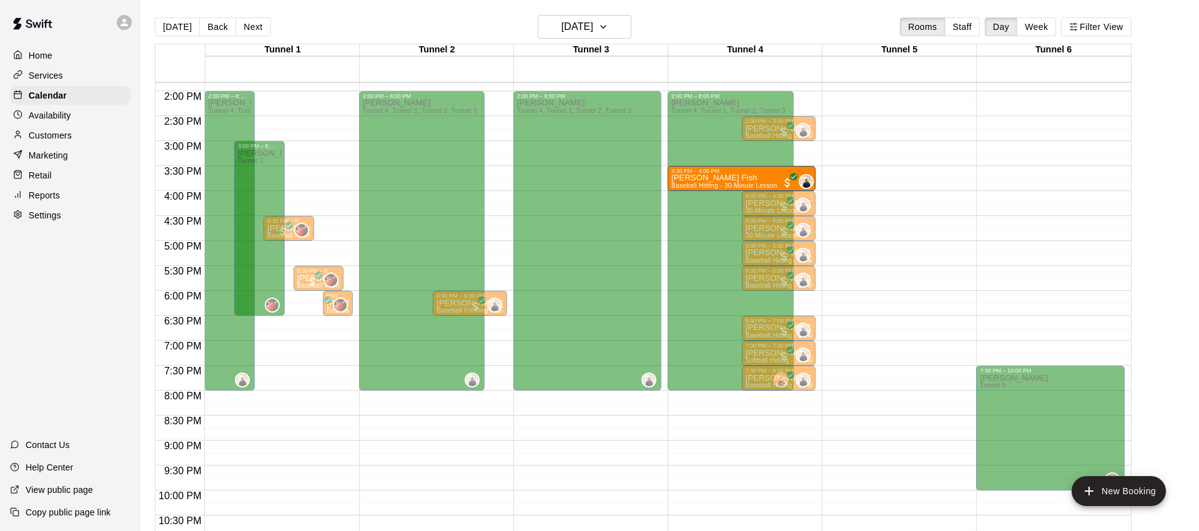
drag, startPoint x: 456, startPoint y: 176, endPoint x: 736, endPoint y: 182, distance: 280.5
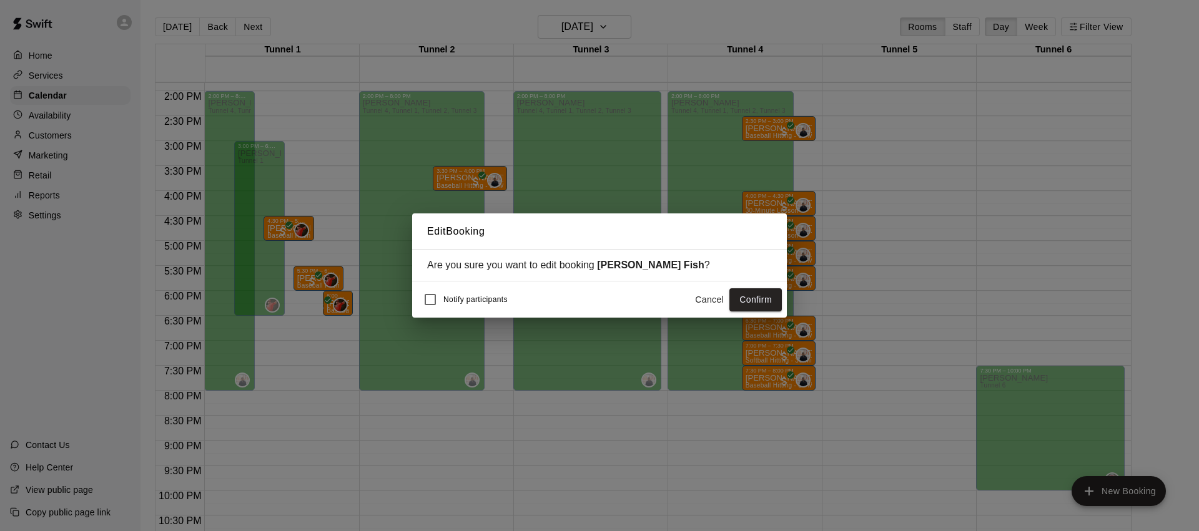
drag, startPoint x: 768, startPoint y: 305, endPoint x: 754, endPoint y: 305, distance: 13.1
click at [768, 305] on button "Confirm" at bounding box center [755, 300] width 52 height 23
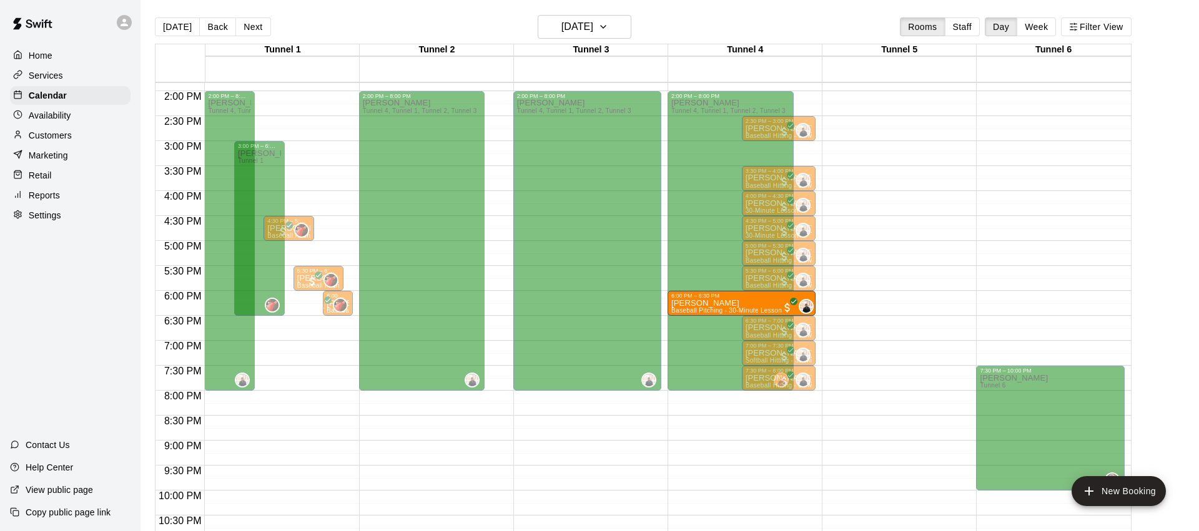
drag, startPoint x: 455, startPoint y: 304, endPoint x: 746, endPoint y: 314, distance: 291.2
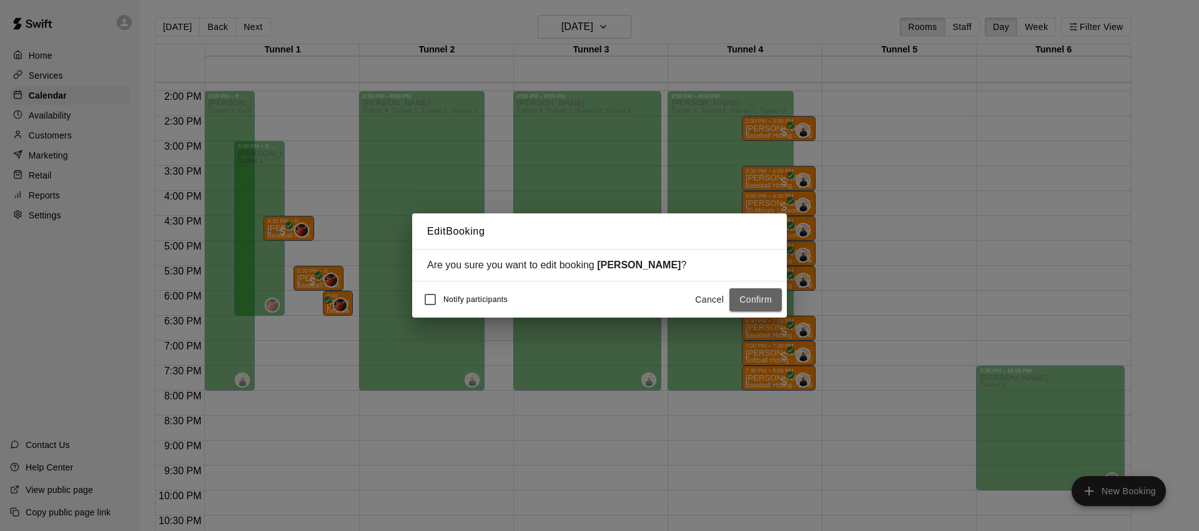
click at [771, 307] on button "Confirm" at bounding box center [755, 300] width 52 height 23
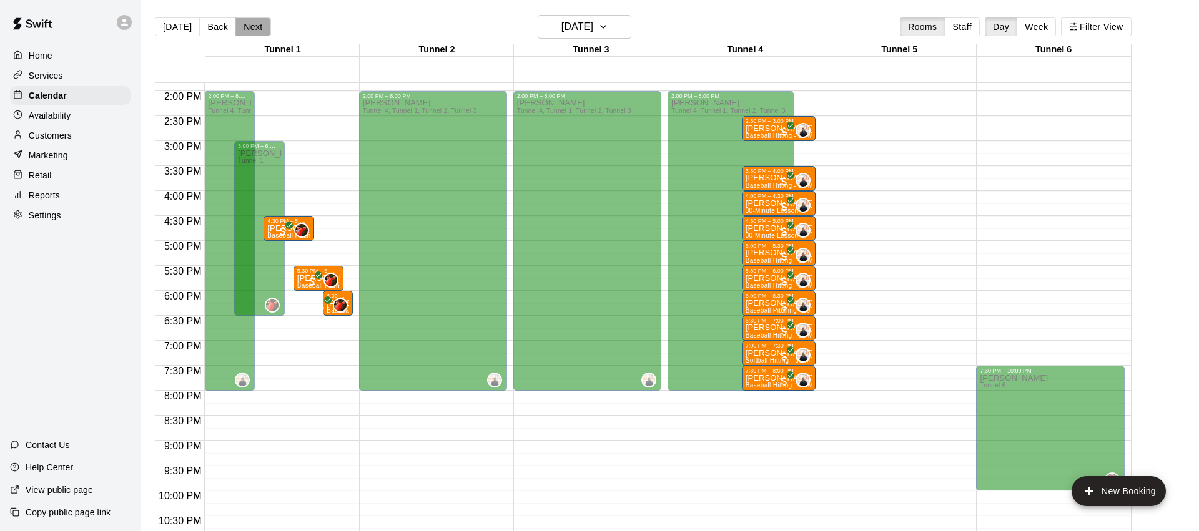
click at [255, 29] on button "Next" at bounding box center [252, 26] width 35 height 19
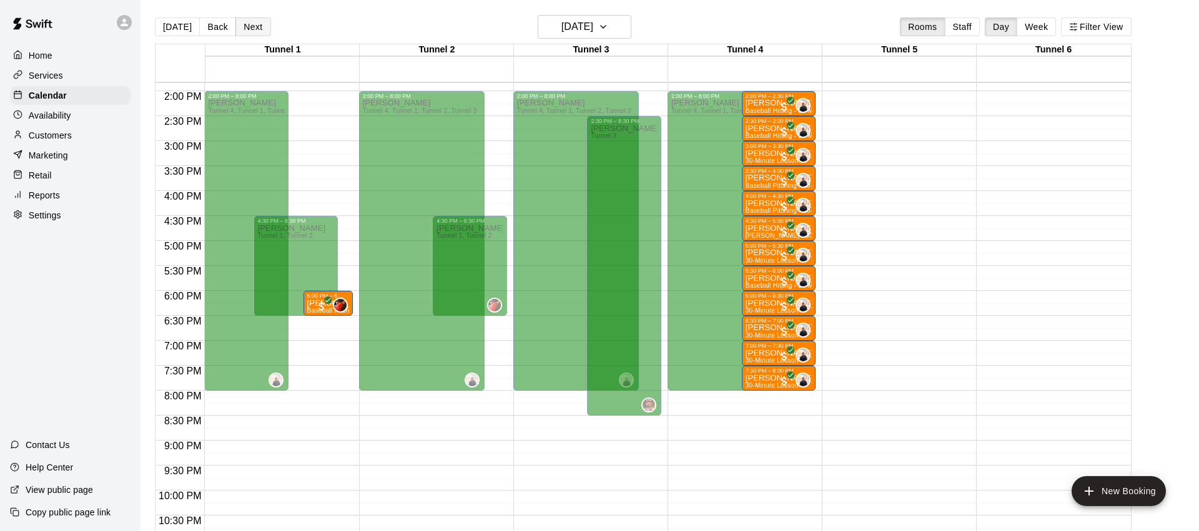
click at [249, 20] on button "Next" at bounding box center [252, 26] width 35 height 19
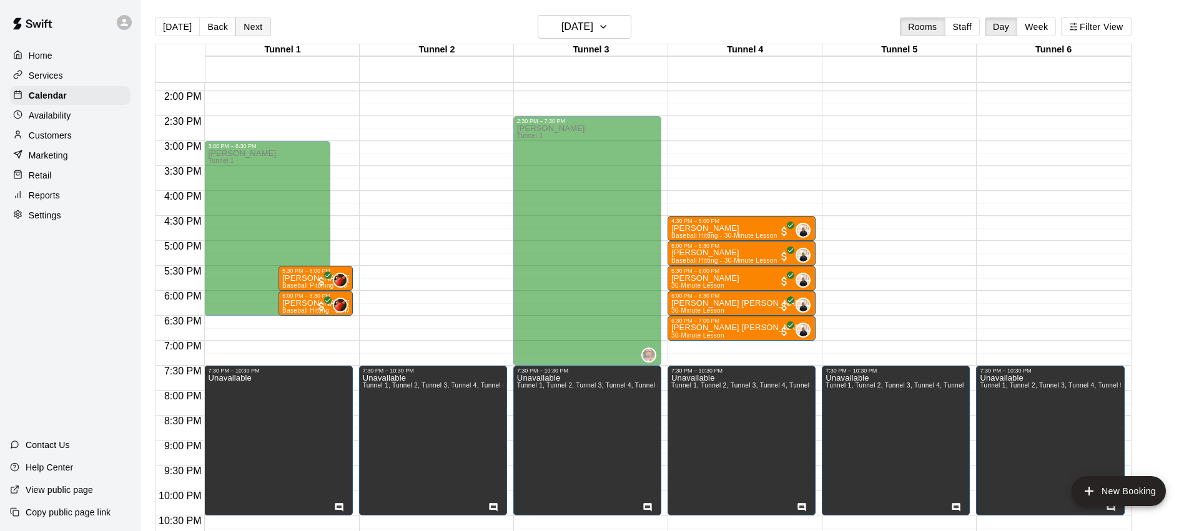
click at [252, 29] on button "Next" at bounding box center [252, 26] width 35 height 19
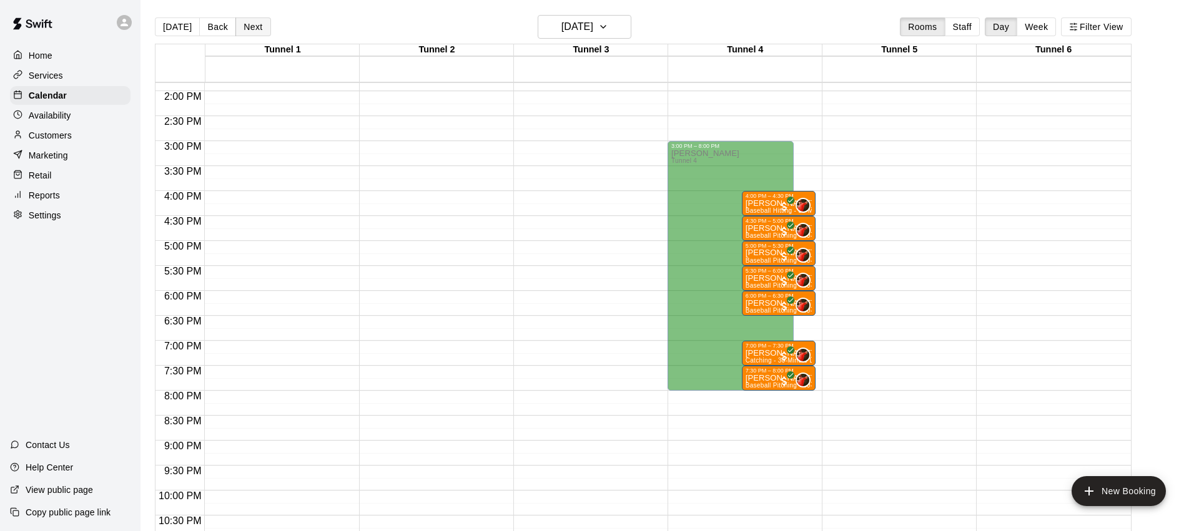
click at [252, 29] on button "Next" at bounding box center [252, 26] width 35 height 19
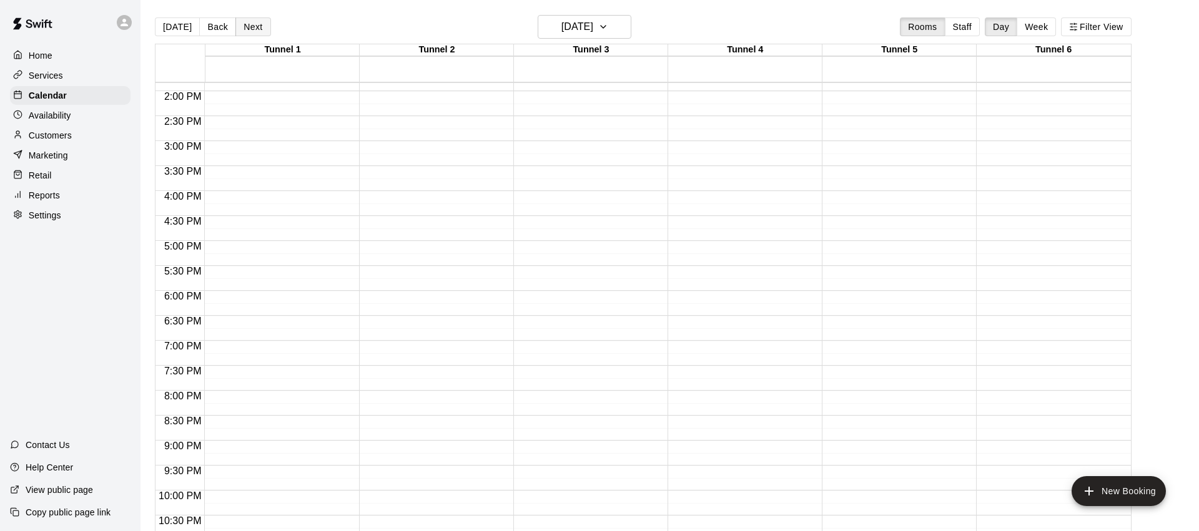
click at [252, 29] on button "Next" at bounding box center [252, 26] width 35 height 19
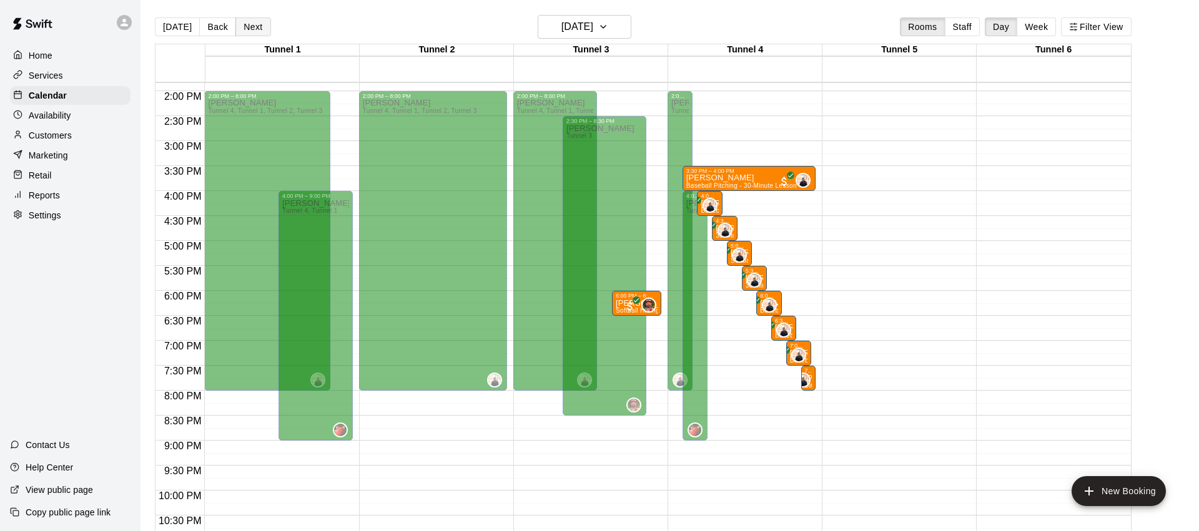
click at [252, 29] on button "Next" at bounding box center [252, 26] width 35 height 19
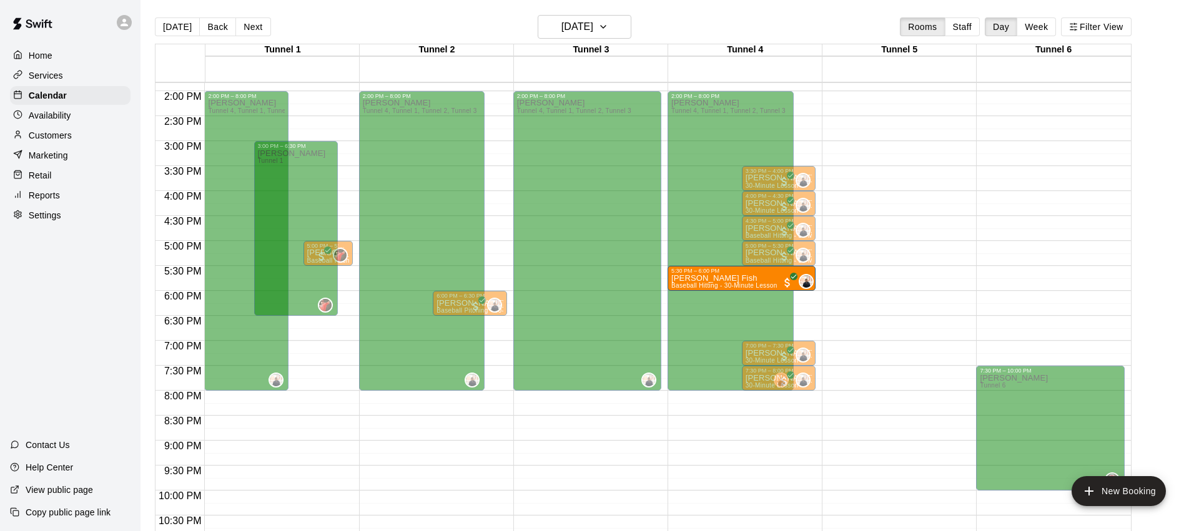
drag, startPoint x: 456, startPoint y: 280, endPoint x: 683, endPoint y: 282, distance: 227.3
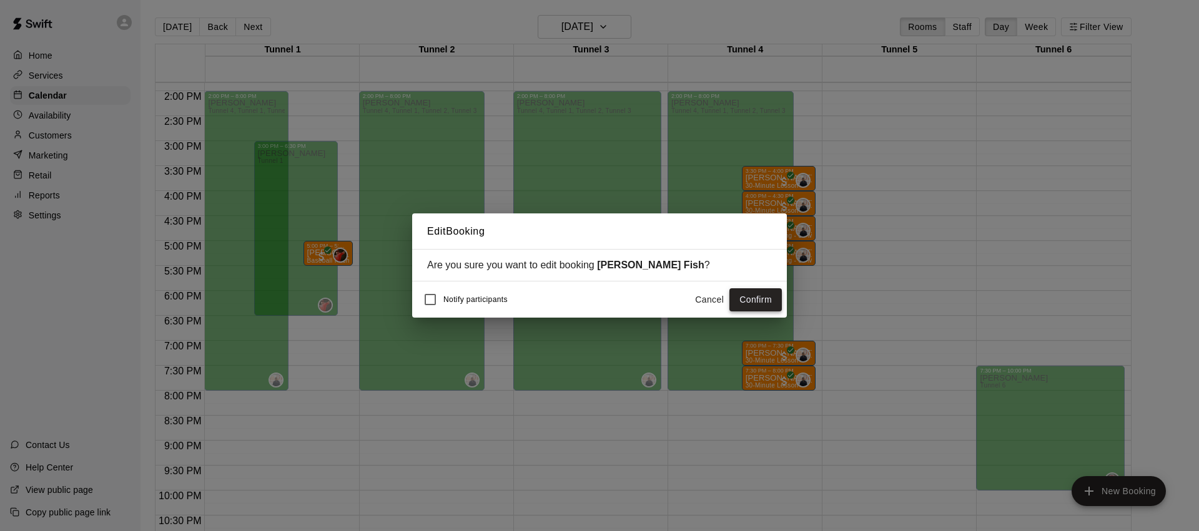
click at [745, 300] on button "Confirm" at bounding box center [755, 300] width 52 height 23
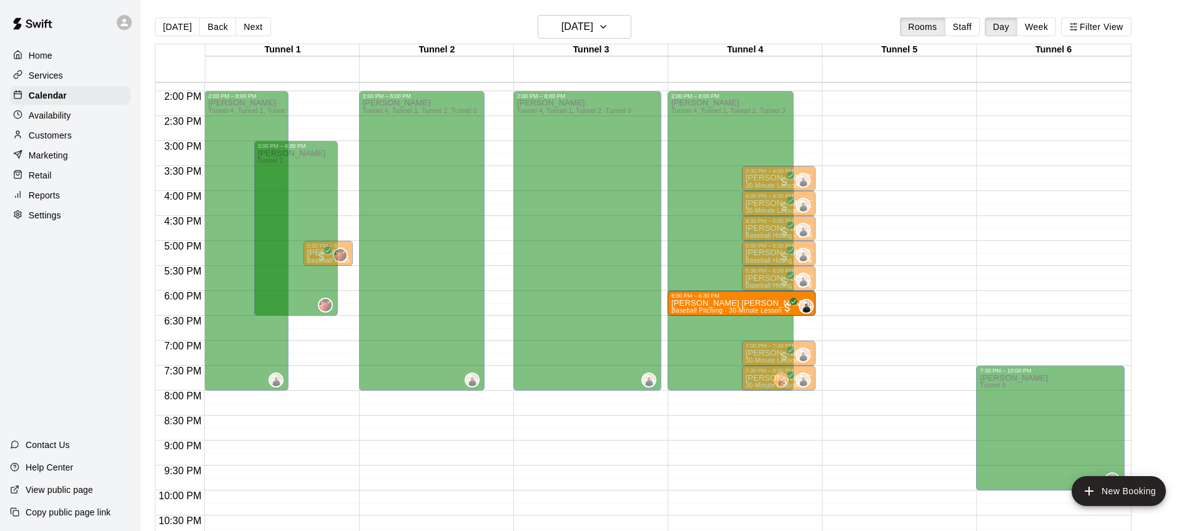
drag, startPoint x: 457, startPoint y: 305, endPoint x: 742, endPoint y: 305, distance: 285.4
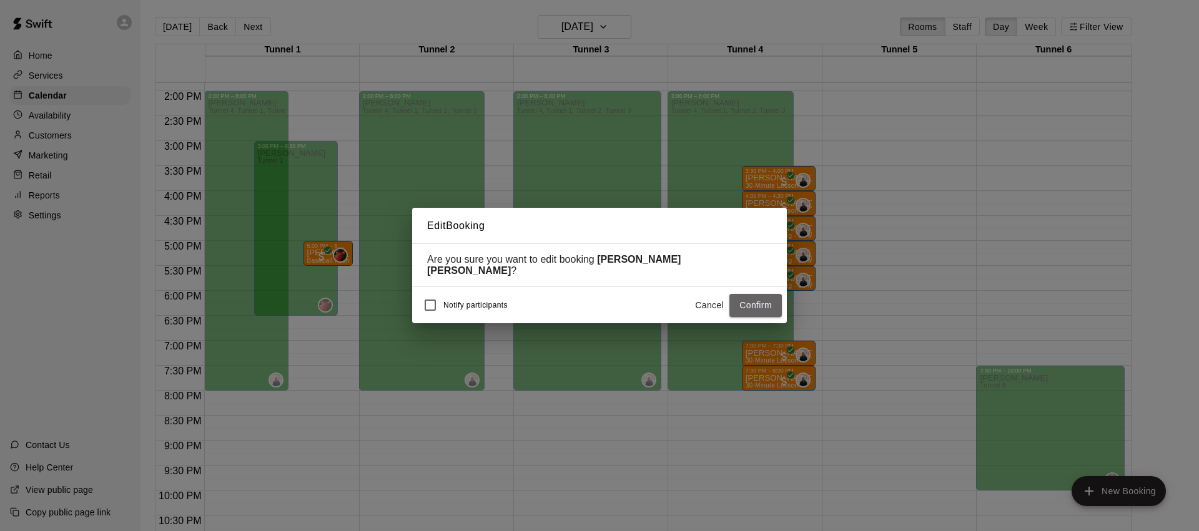
drag, startPoint x: 751, startPoint y: 299, endPoint x: 695, endPoint y: 309, distance: 57.0
click at [751, 299] on button "Confirm" at bounding box center [755, 305] width 52 height 23
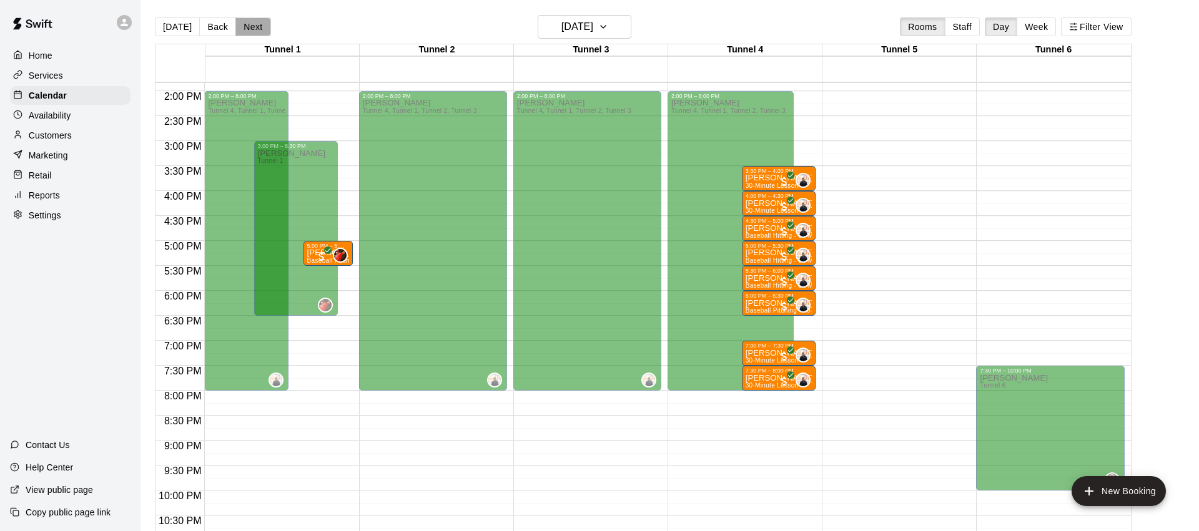
click at [254, 28] on button "Next" at bounding box center [252, 26] width 35 height 19
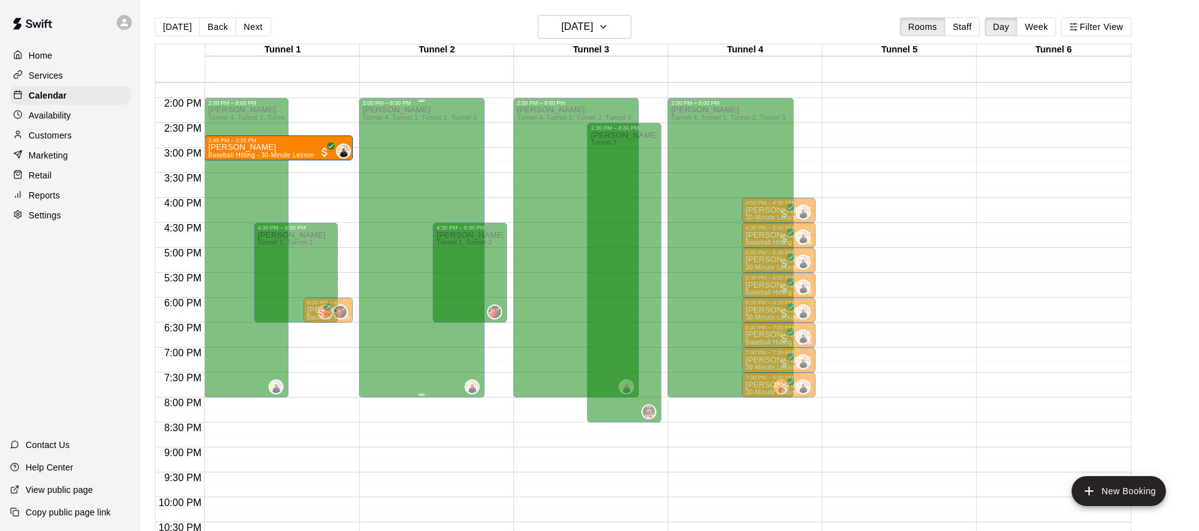
scroll to position [684, 0]
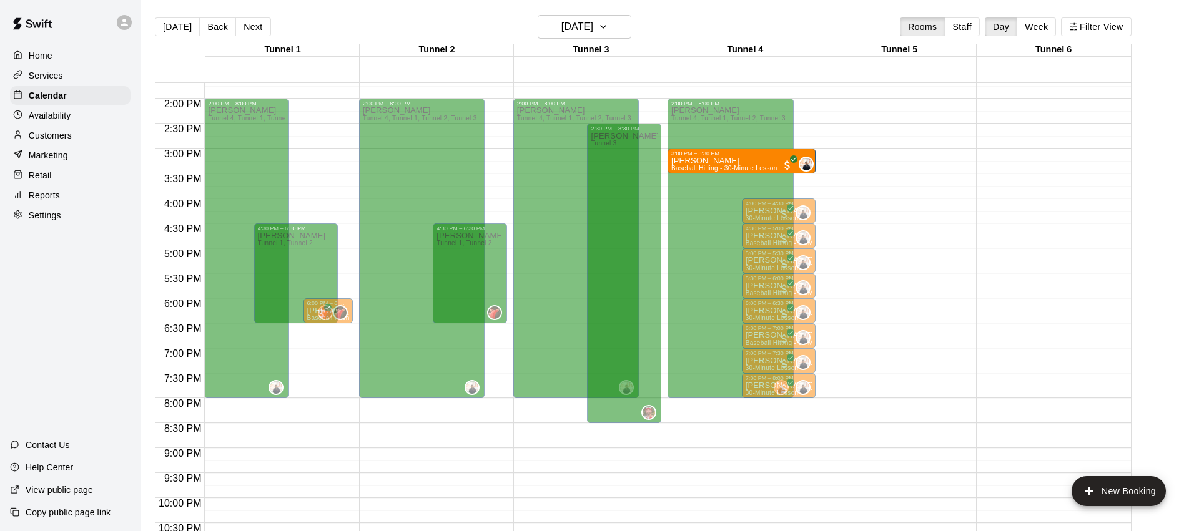
drag, startPoint x: 284, startPoint y: 153, endPoint x: 729, endPoint y: 161, distance: 445.4
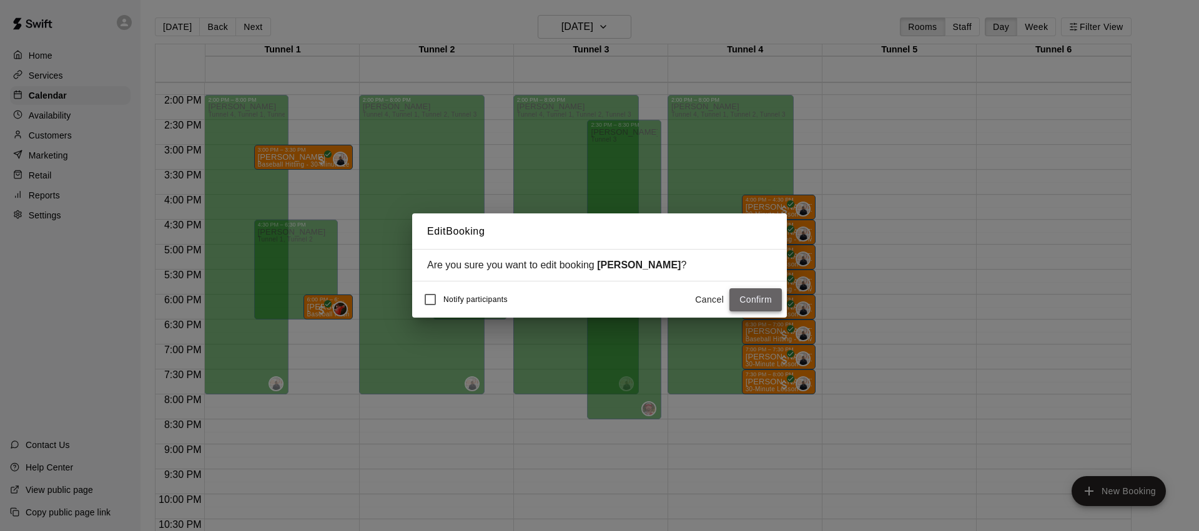
click at [764, 303] on button "Confirm" at bounding box center [755, 300] width 52 height 23
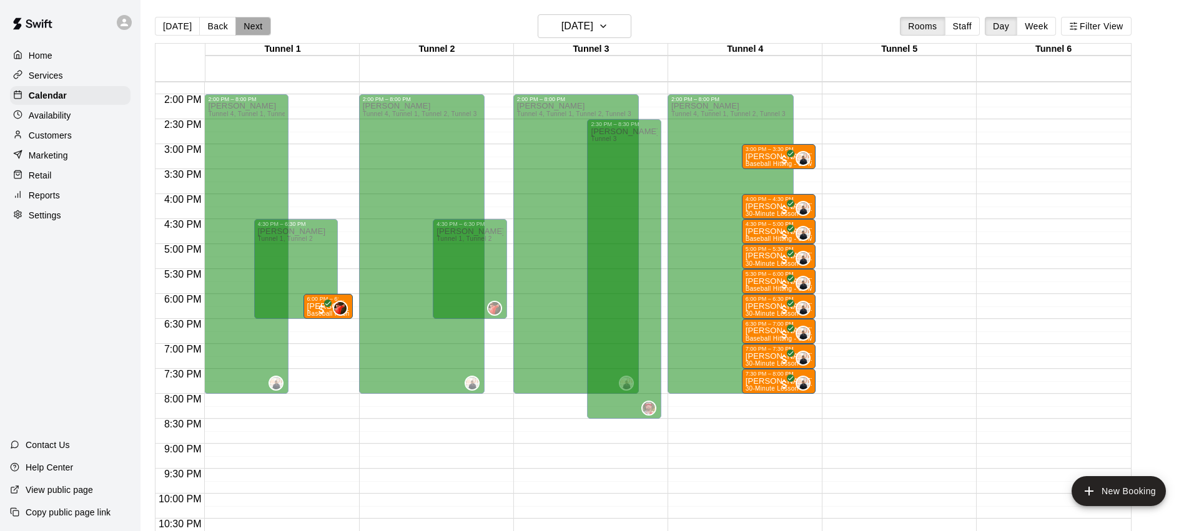
scroll to position [0, 0]
click at [255, 28] on button "Next" at bounding box center [252, 26] width 35 height 19
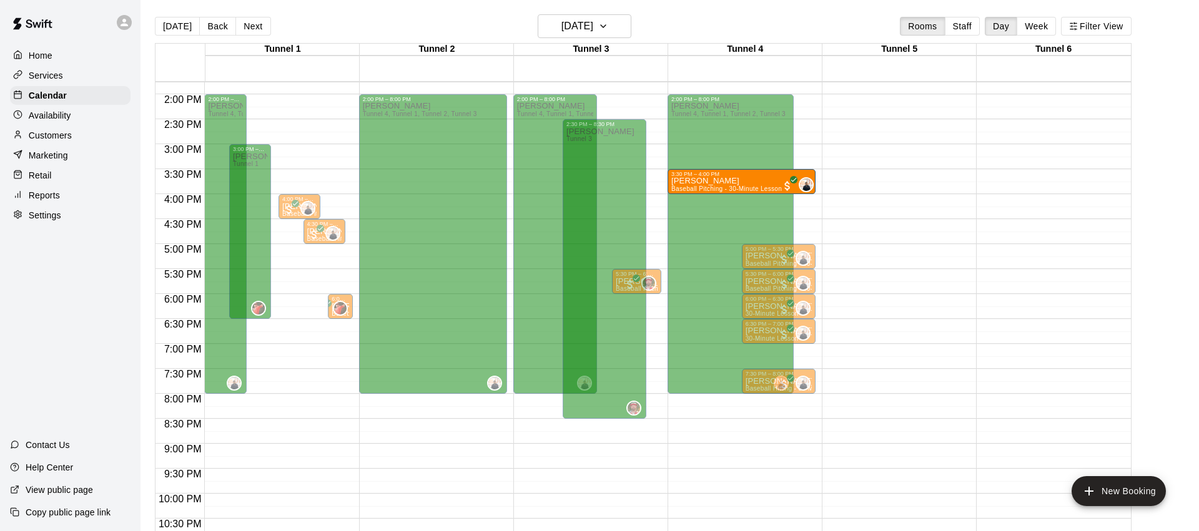
drag, startPoint x: 267, startPoint y: 183, endPoint x: 742, endPoint y: 191, distance: 474.7
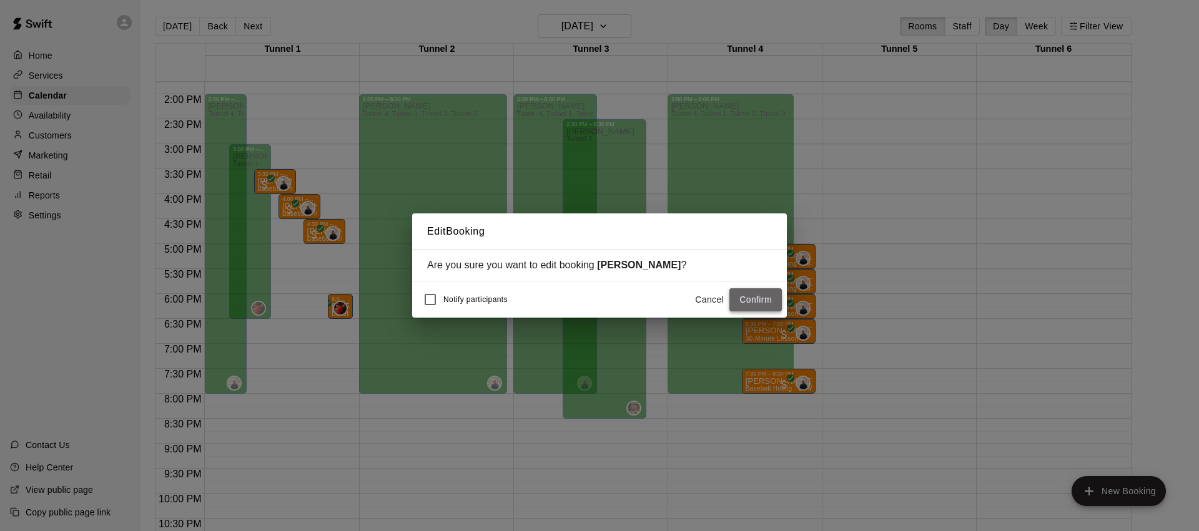
click at [775, 302] on button "Confirm" at bounding box center [755, 300] width 52 height 23
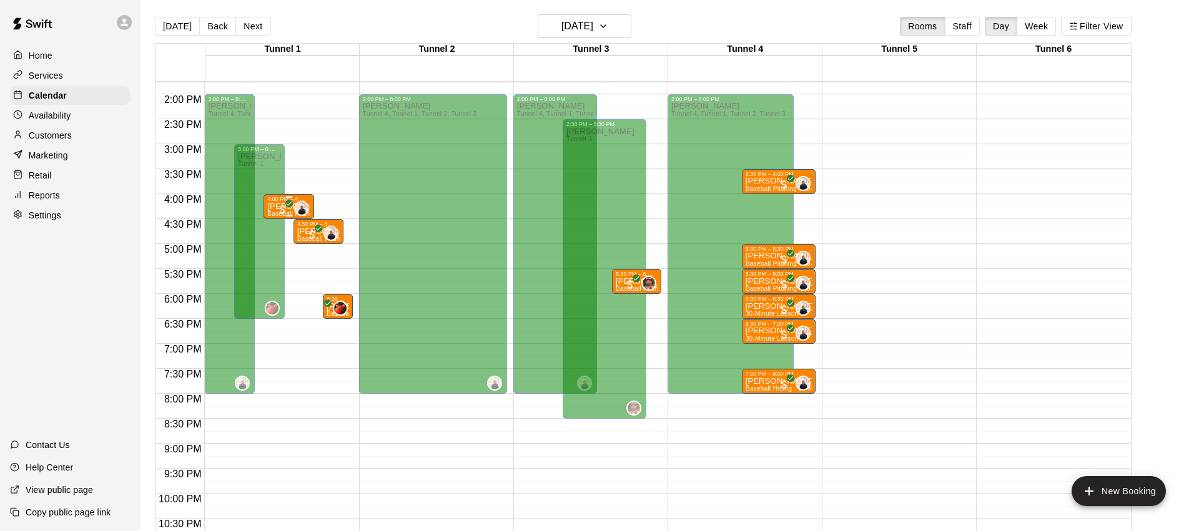
scroll to position [0, 0]
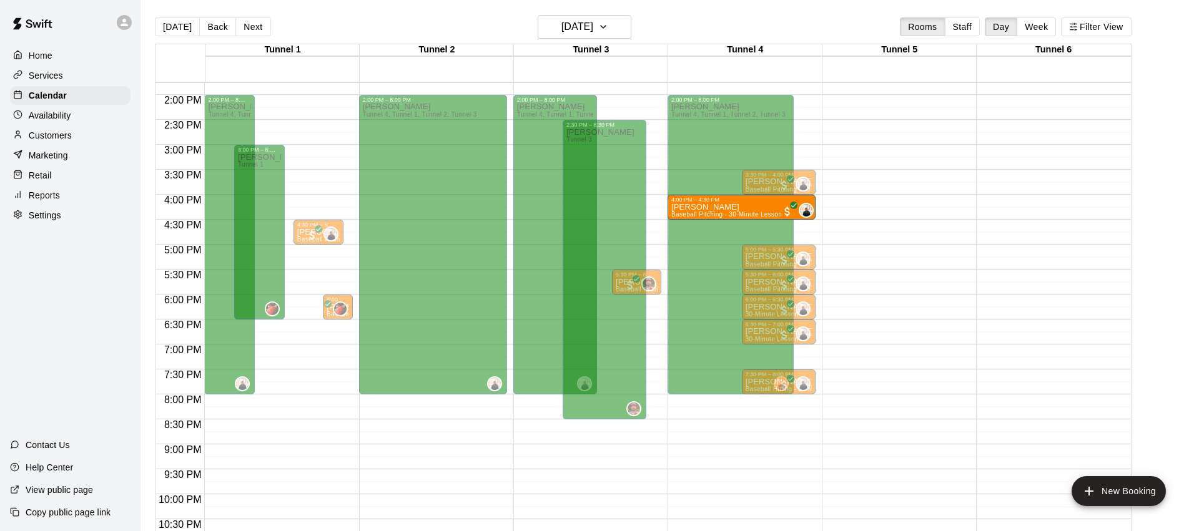
drag, startPoint x: 274, startPoint y: 207, endPoint x: 785, endPoint y: 214, distance: 511.6
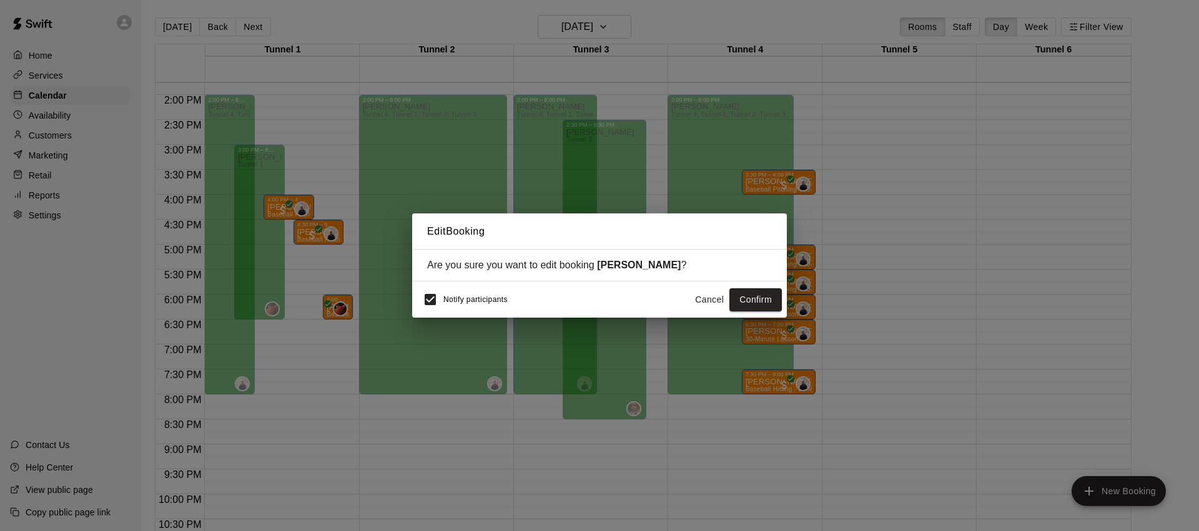
scroll to position [4, 0]
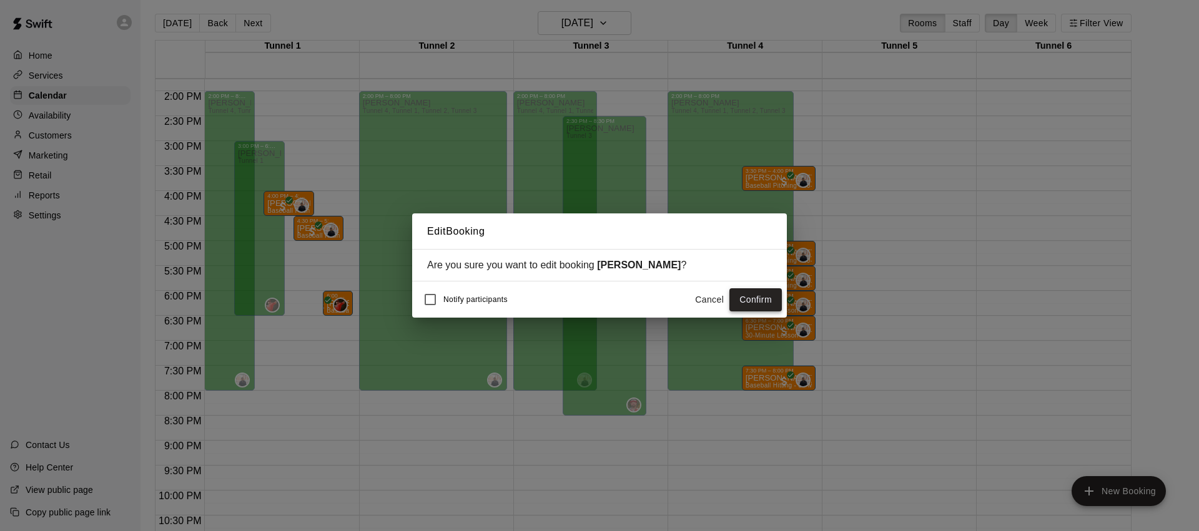
click at [755, 305] on button "Confirm" at bounding box center [755, 300] width 52 height 23
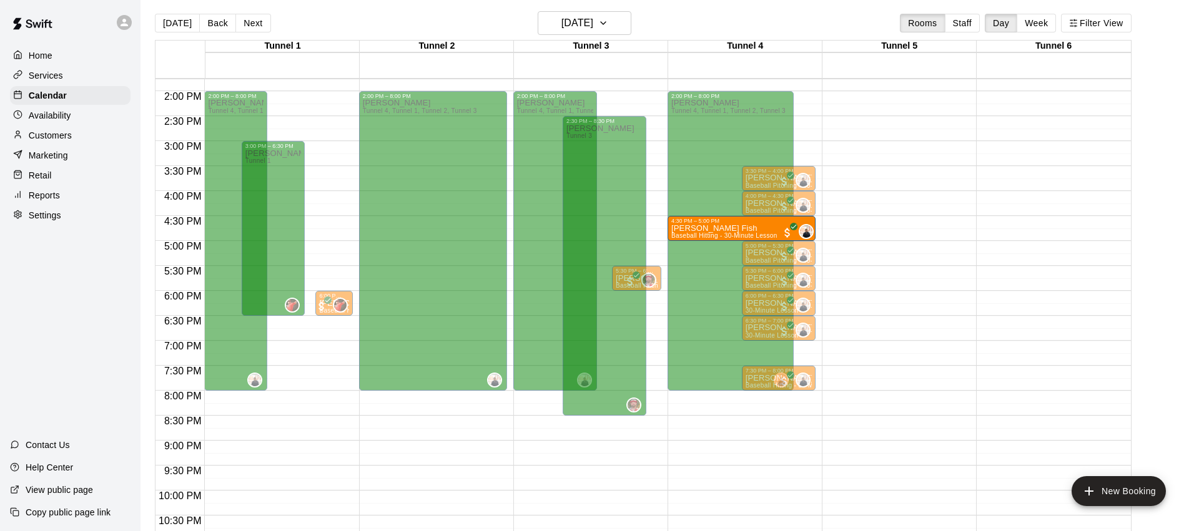
drag, startPoint x: 294, startPoint y: 230, endPoint x: 746, endPoint y: 239, distance: 452.3
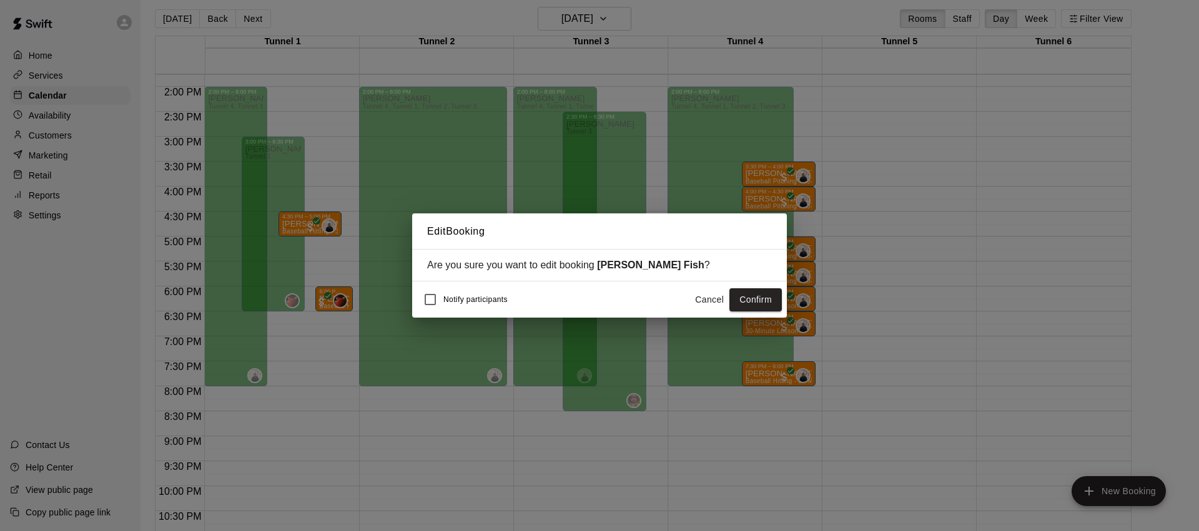
drag, startPoint x: 744, startPoint y: 304, endPoint x: 730, endPoint y: 307, distance: 14.0
click at [744, 304] on button "Confirm" at bounding box center [755, 300] width 52 height 23
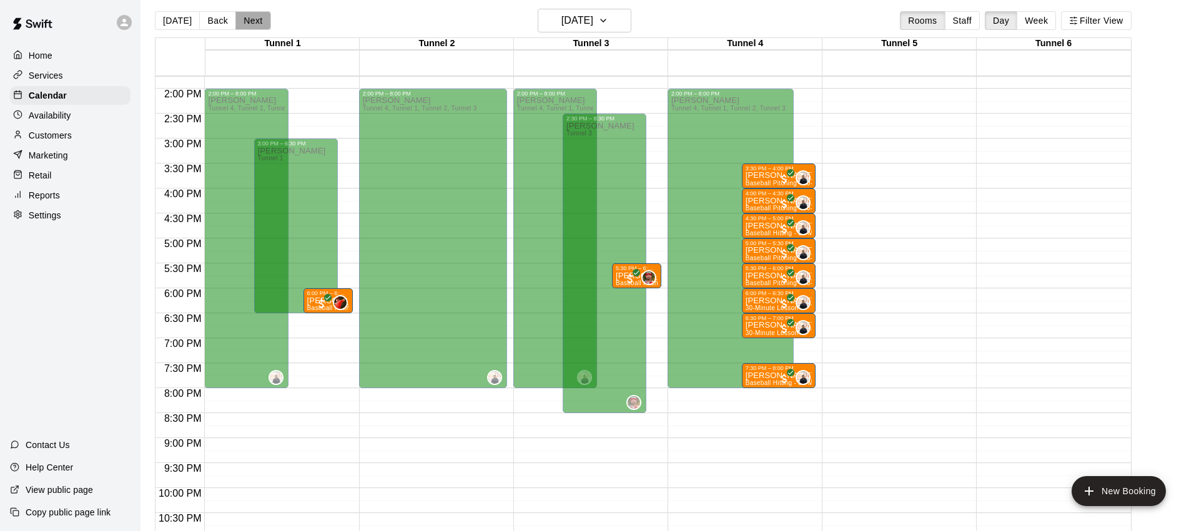
click at [255, 22] on button "Next" at bounding box center [252, 20] width 35 height 19
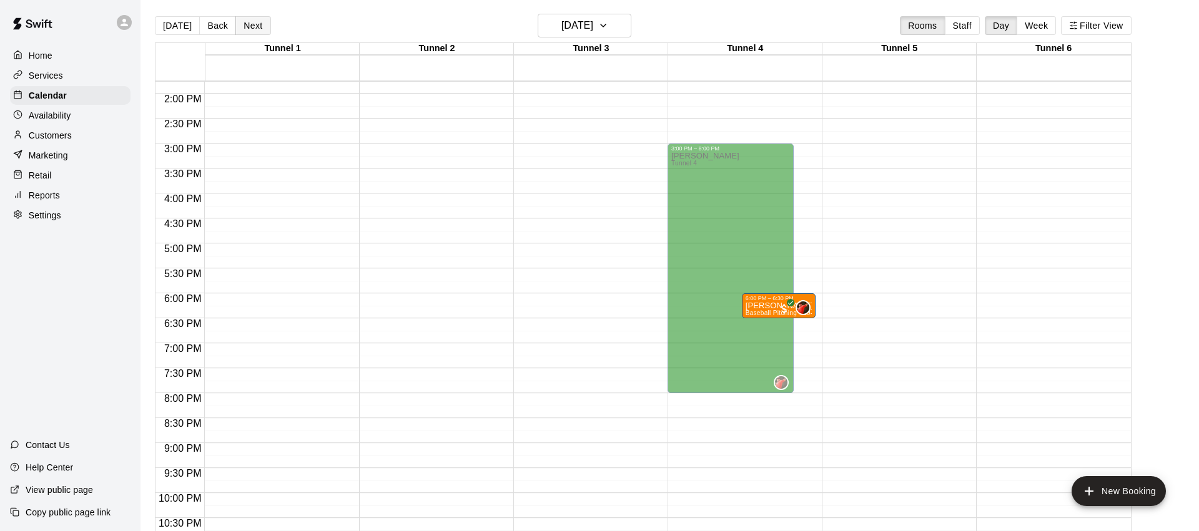
scroll to position [0, 0]
click at [255, 20] on button "Next" at bounding box center [252, 26] width 35 height 19
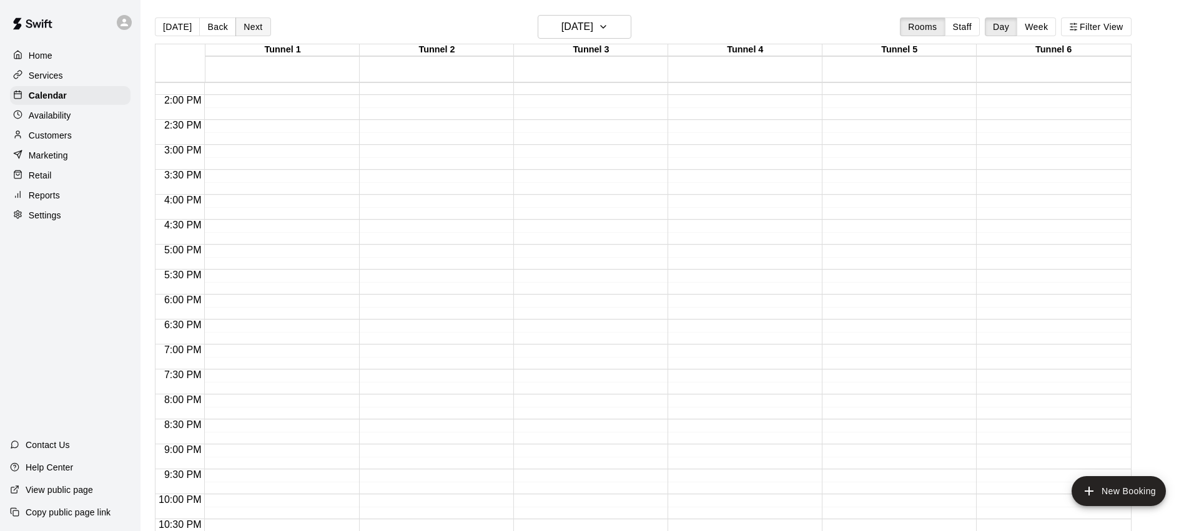
click at [255, 20] on button "Next" at bounding box center [252, 26] width 35 height 19
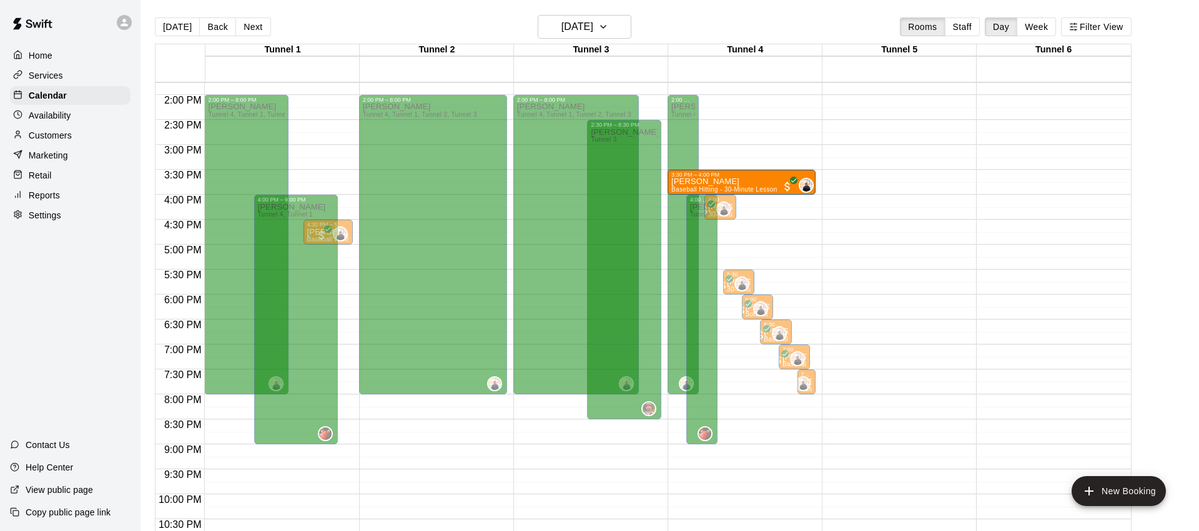
drag, startPoint x: 289, startPoint y: 179, endPoint x: 722, endPoint y: 186, distance: 432.9
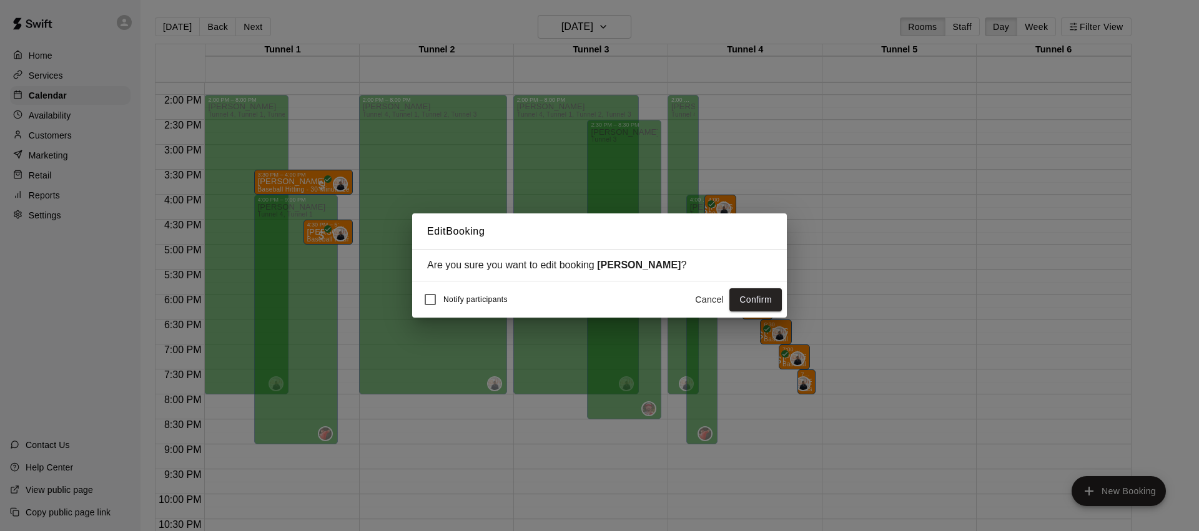
click at [778, 297] on button "Confirm" at bounding box center [755, 300] width 52 height 23
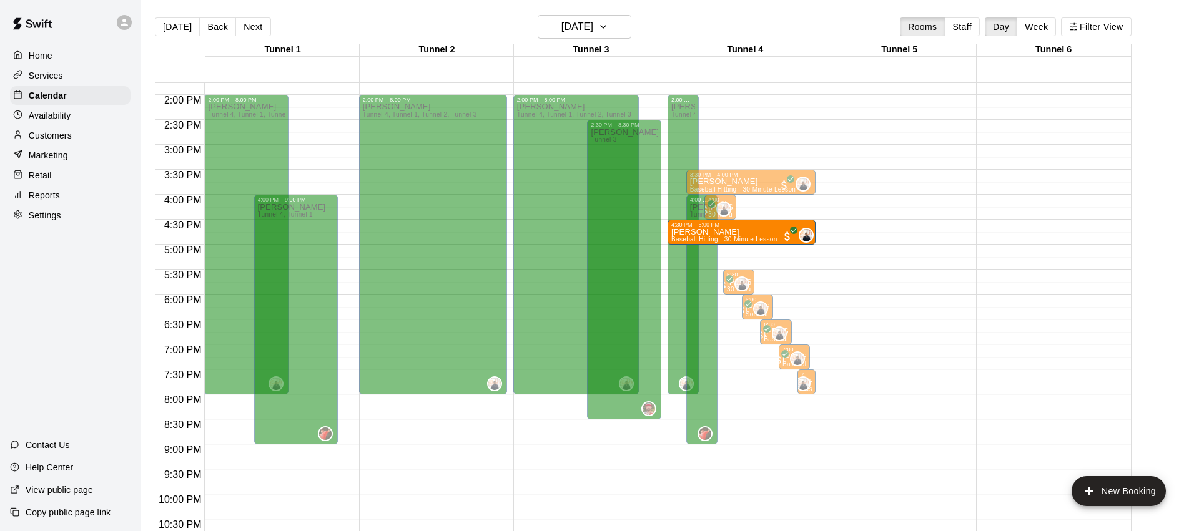
drag, startPoint x: 372, startPoint y: 239, endPoint x: 742, endPoint y: 239, distance: 369.7
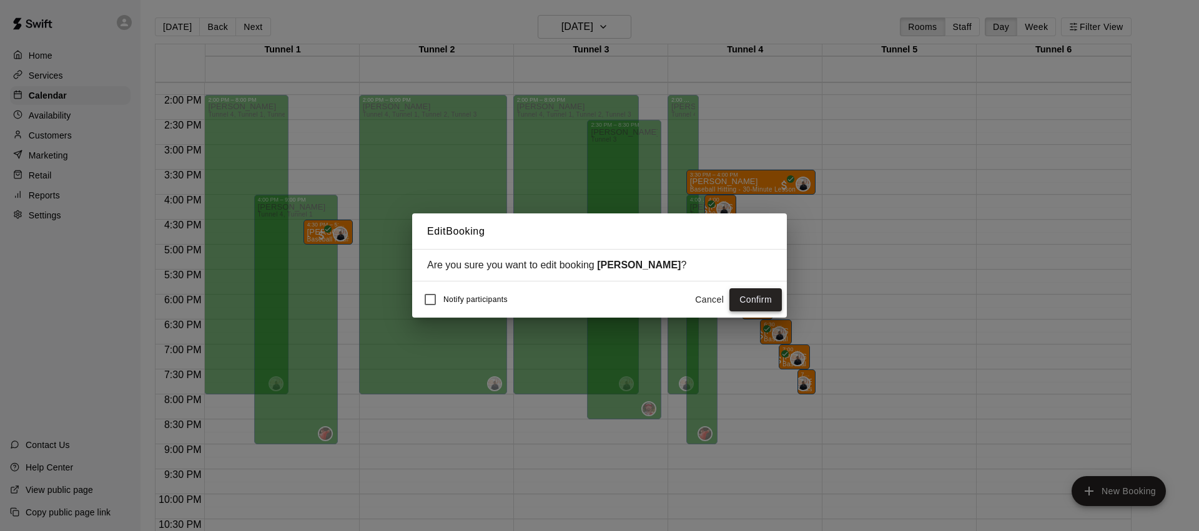
click at [763, 296] on button "Confirm" at bounding box center [755, 300] width 52 height 23
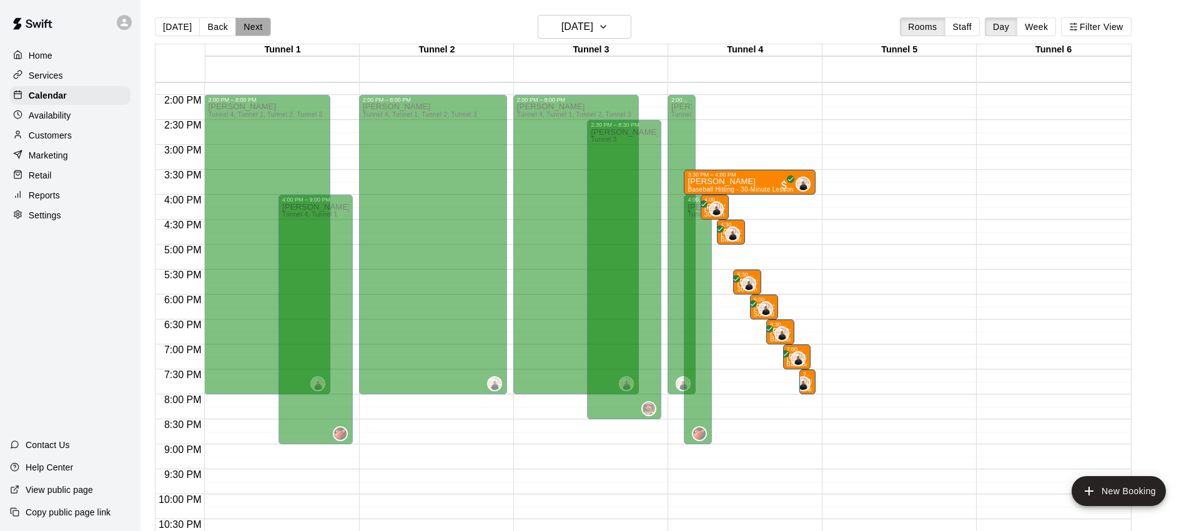
click at [263, 30] on button "Next" at bounding box center [252, 26] width 35 height 19
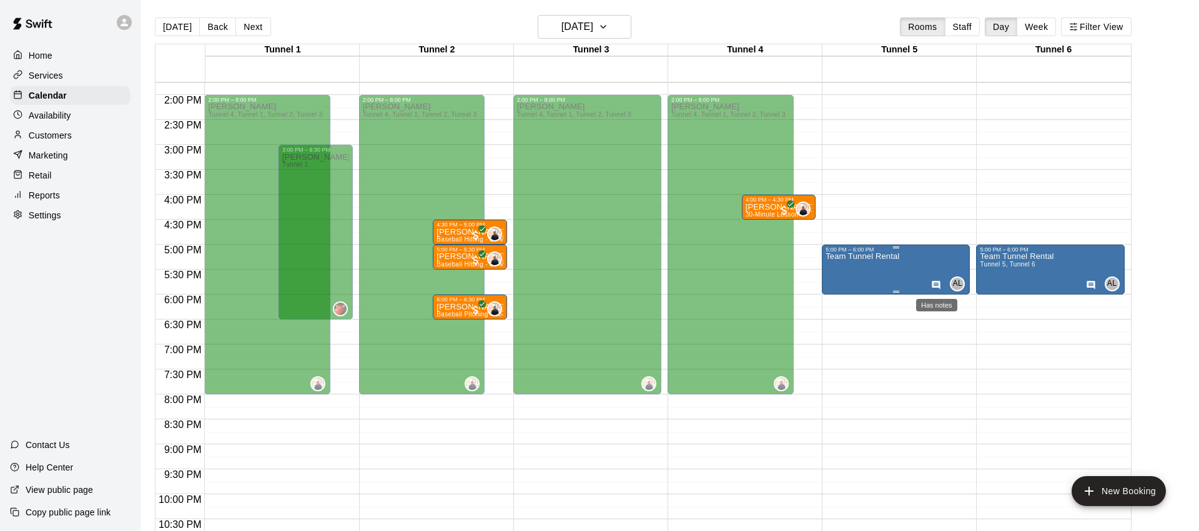
click at [934, 283] on icon "Has notes" at bounding box center [936, 285] width 10 height 10
click at [873, 272] on div at bounding box center [599, 265] width 1199 height 531
click at [873, 272] on div "Team Tunnel Rental" at bounding box center [863, 518] width 74 height 531
click at [844, 271] on icon "edit" at bounding box center [838, 266] width 15 height 15
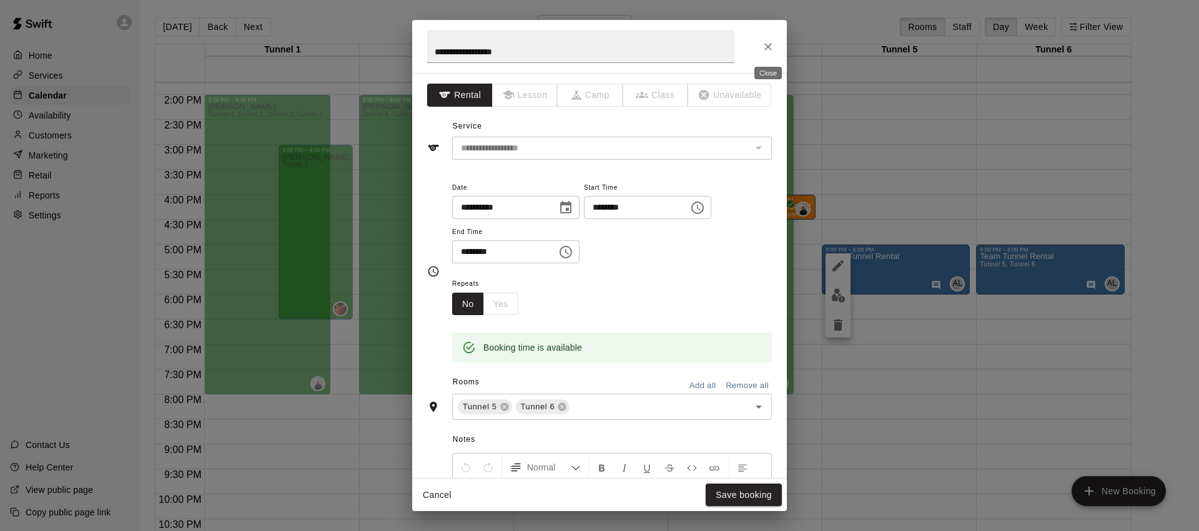
click at [765, 48] on icon "Close" at bounding box center [767, 46] width 7 height 7
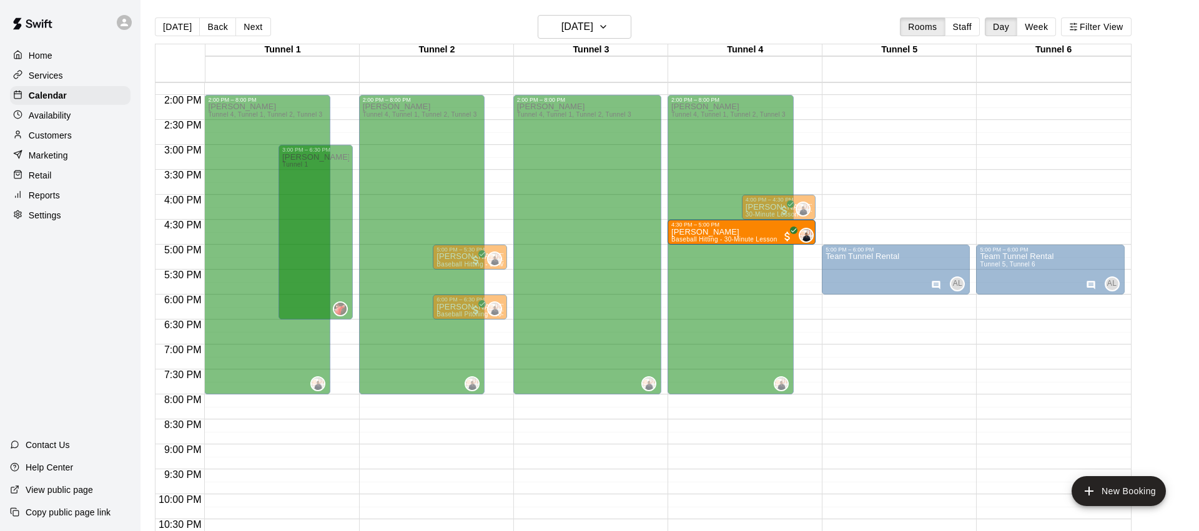
drag, startPoint x: 466, startPoint y: 232, endPoint x: 744, endPoint y: 235, distance: 277.9
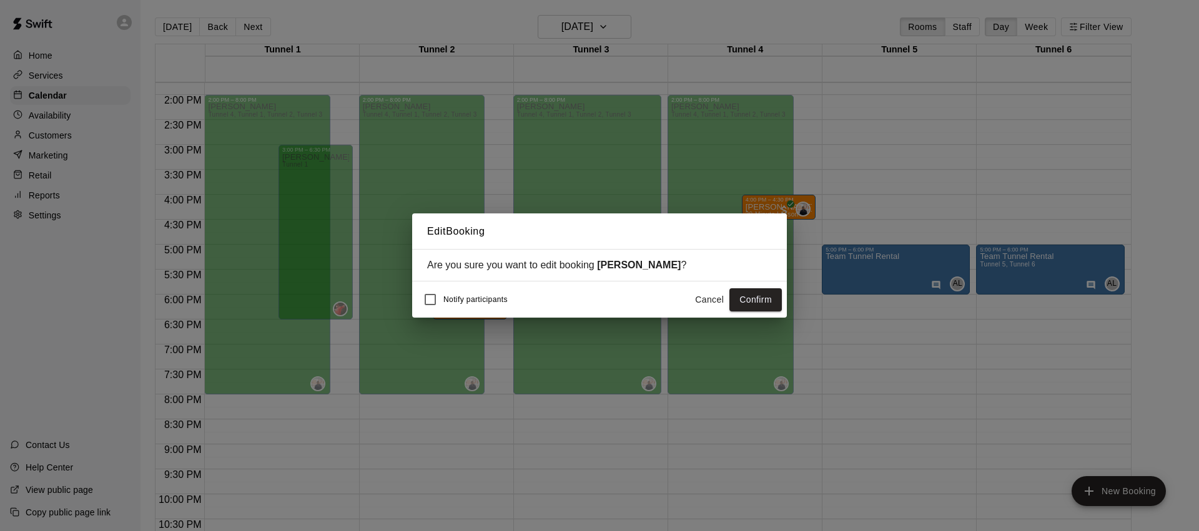
drag, startPoint x: 750, startPoint y: 299, endPoint x: 743, endPoint y: 299, distance: 7.5
click at [750, 299] on button "Confirm" at bounding box center [755, 300] width 52 height 23
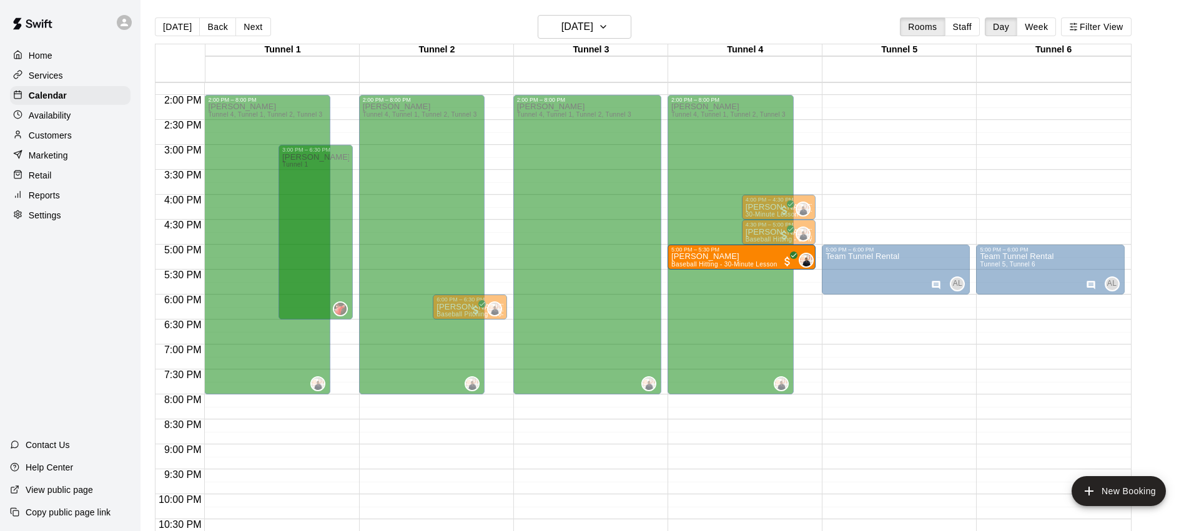
drag, startPoint x: 457, startPoint y: 254, endPoint x: 731, endPoint y: 257, distance: 274.2
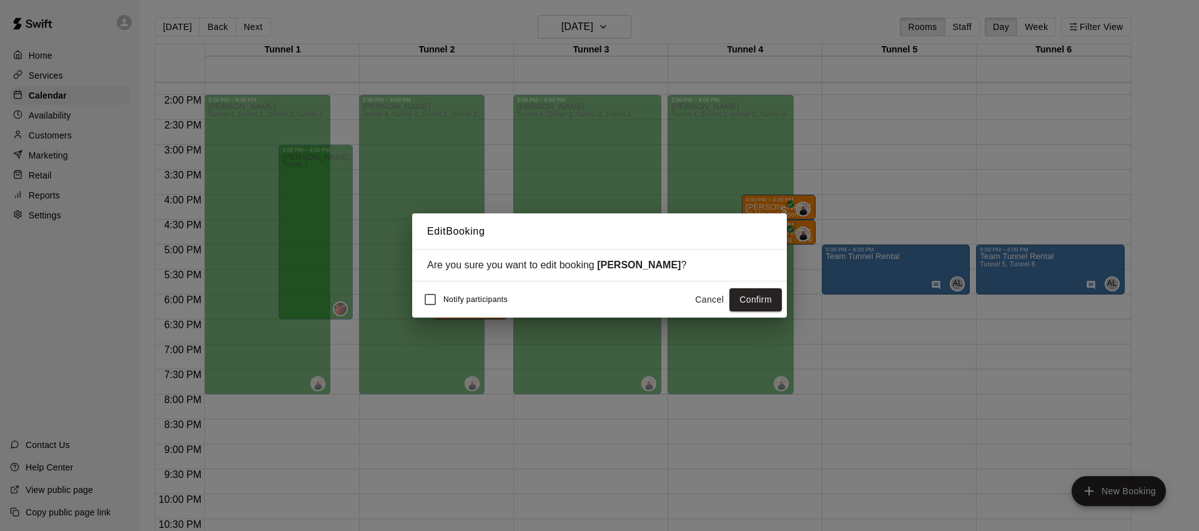
click at [771, 301] on button "Confirm" at bounding box center [755, 300] width 52 height 23
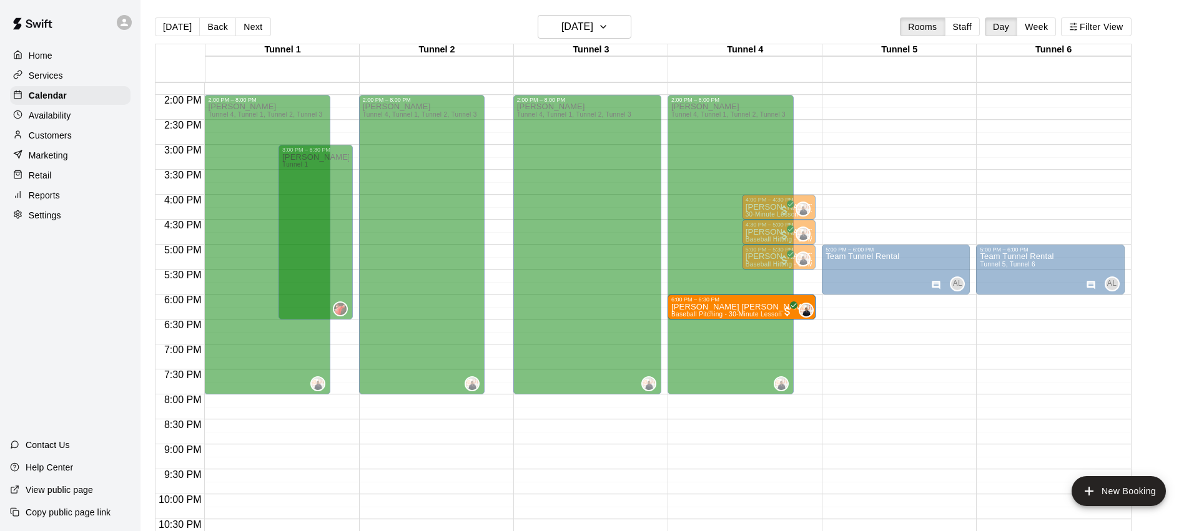
drag, startPoint x: 450, startPoint y: 304, endPoint x: 695, endPoint y: 308, distance: 245.5
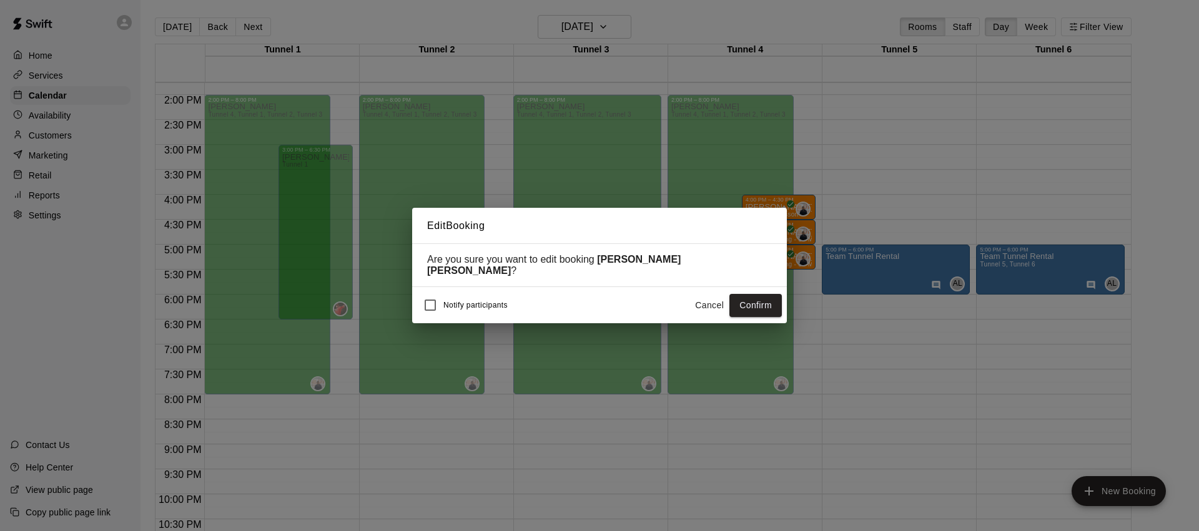
drag, startPoint x: 765, startPoint y: 304, endPoint x: 631, endPoint y: 338, distance: 138.4
click at [765, 304] on button "Confirm" at bounding box center [755, 305] width 52 height 23
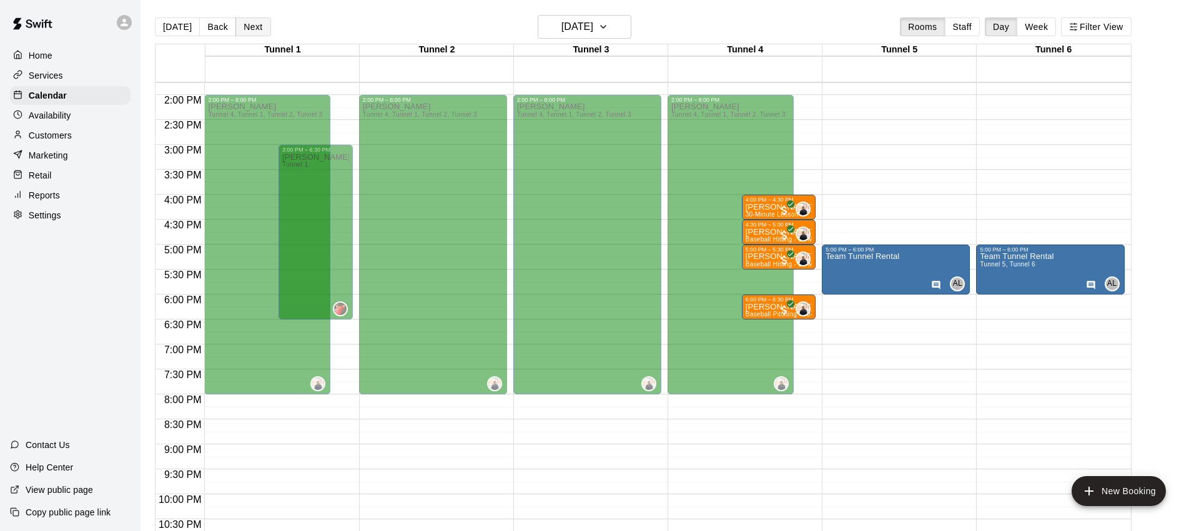
click at [240, 25] on button "Next" at bounding box center [252, 26] width 35 height 19
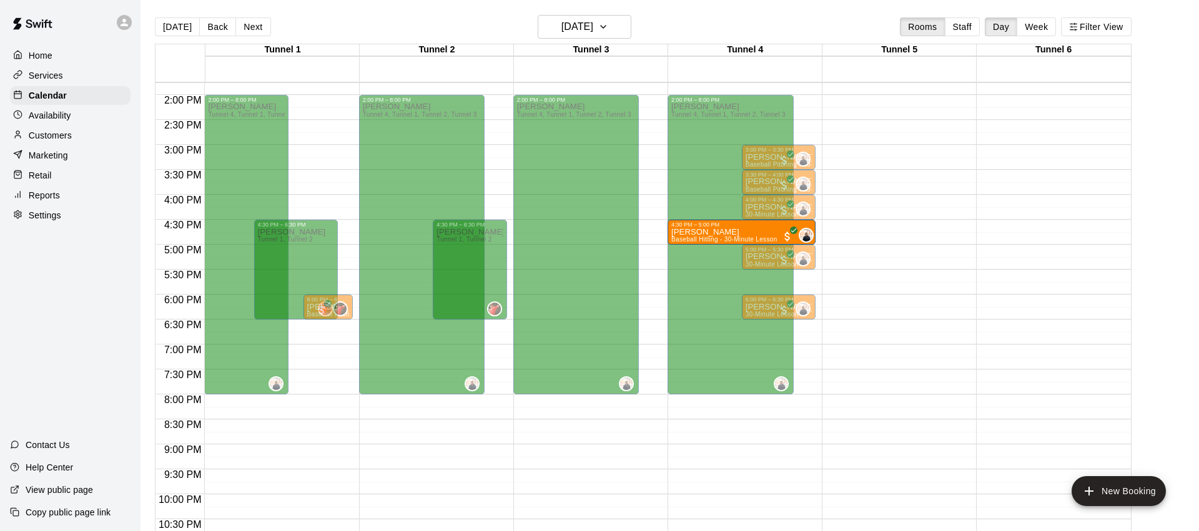
drag, startPoint x: 618, startPoint y: 233, endPoint x: 744, endPoint y: 234, distance: 126.2
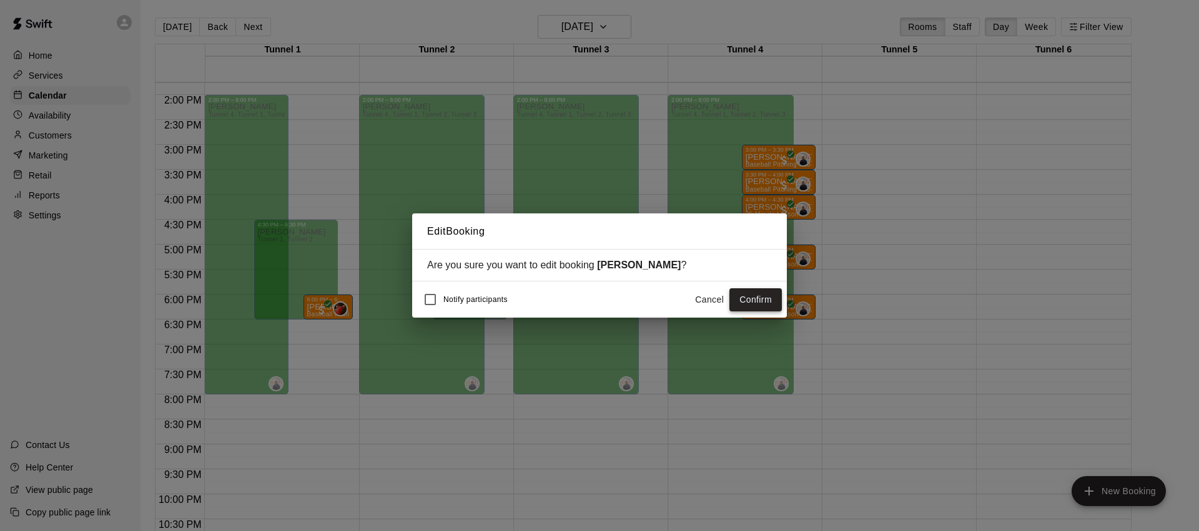
click at [747, 297] on button "Confirm" at bounding box center [755, 300] width 52 height 23
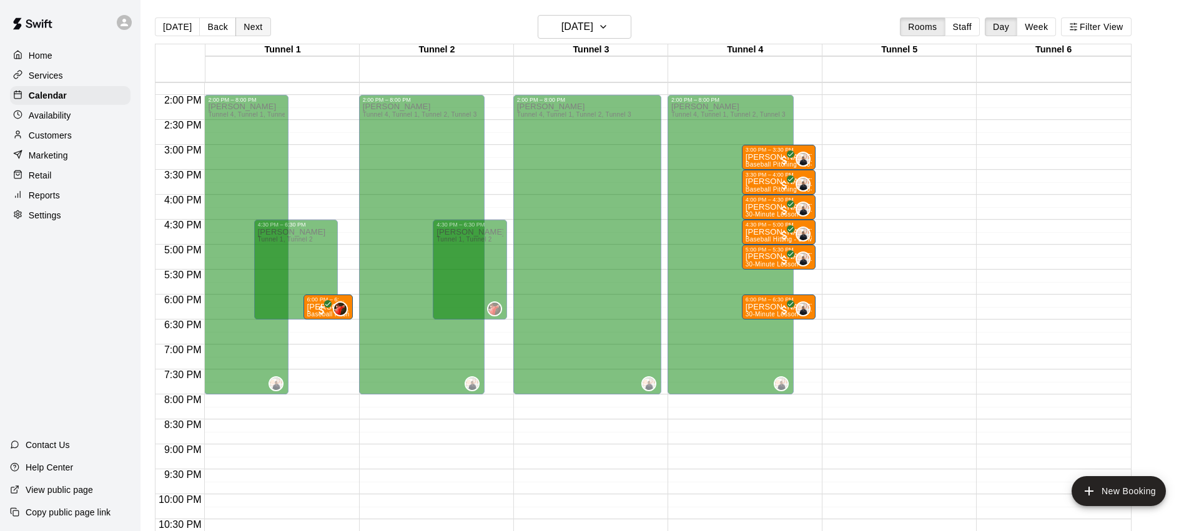
click at [251, 29] on button "Next" at bounding box center [252, 26] width 35 height 19
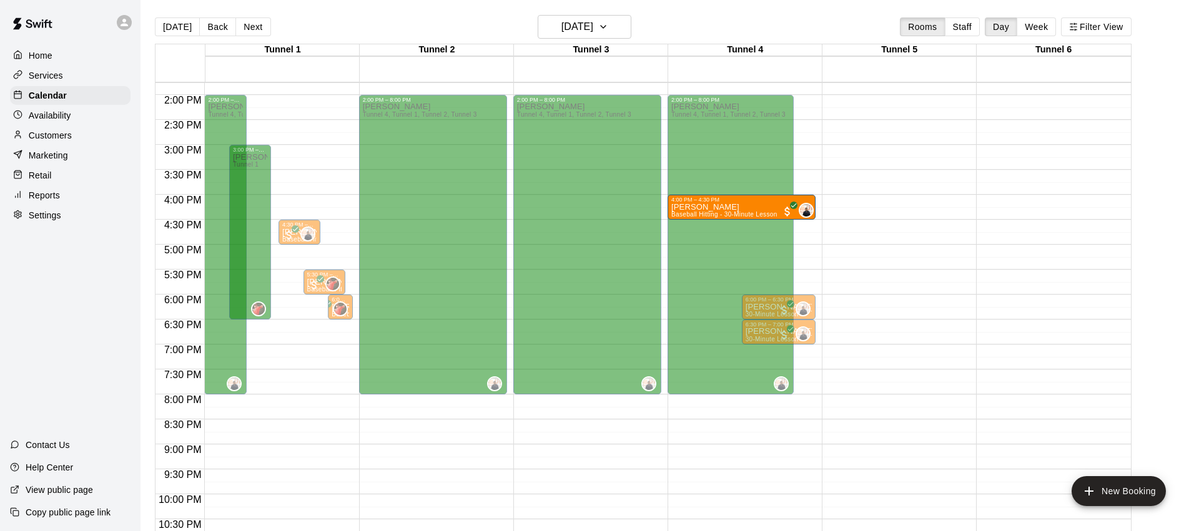
drag, startPoint x: 265, startPoint y: 208, endPoint x: 709, endPoint y: 213, distance: 443.5
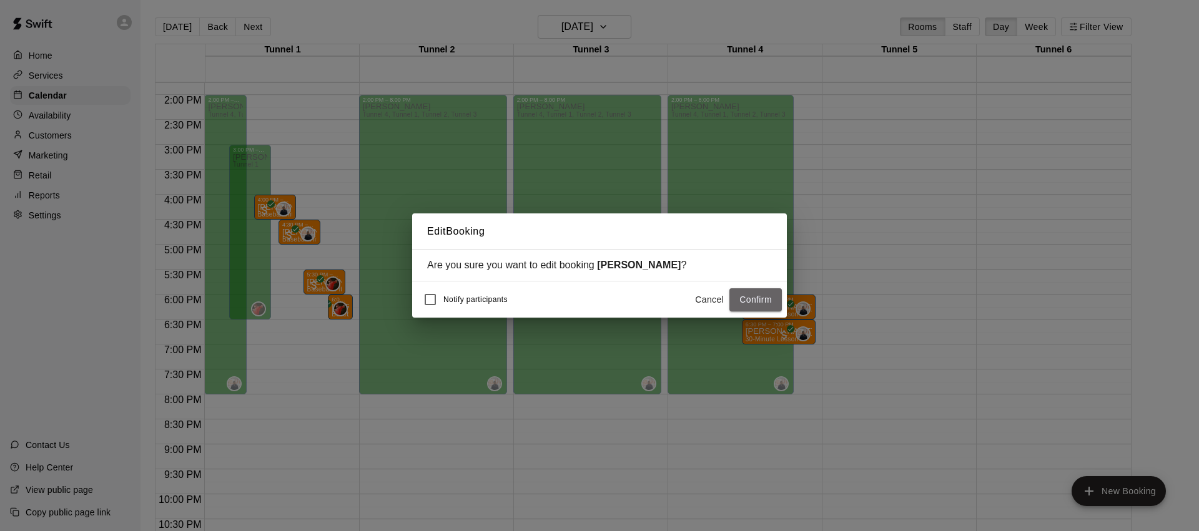
drag, startPoint x: 756, startPoint y: 298, endPoint x: 707, endPoint y: 290, distance: 49.3
click at [756, 298] on button "Confirm" at bounding box center [755, 300] width 52 height 23
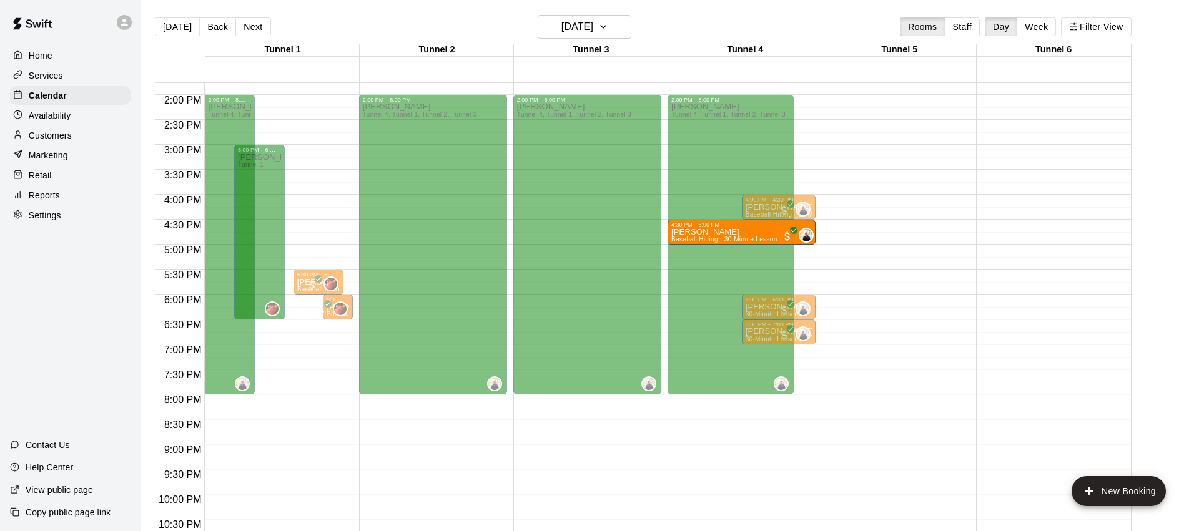
drag, startPoint x: 277, startPoint y: 232, endPoint x: 693, endPoint y: 240, distance: 416.0
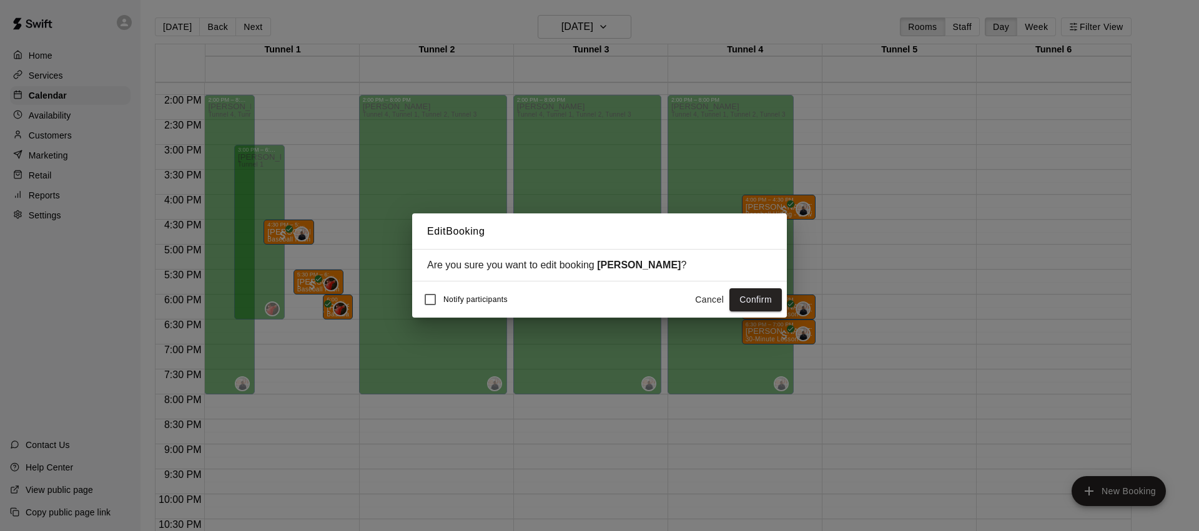
click at [751, 306] on button "Confirm" at bounding box center [755, 300] width 52 height 23
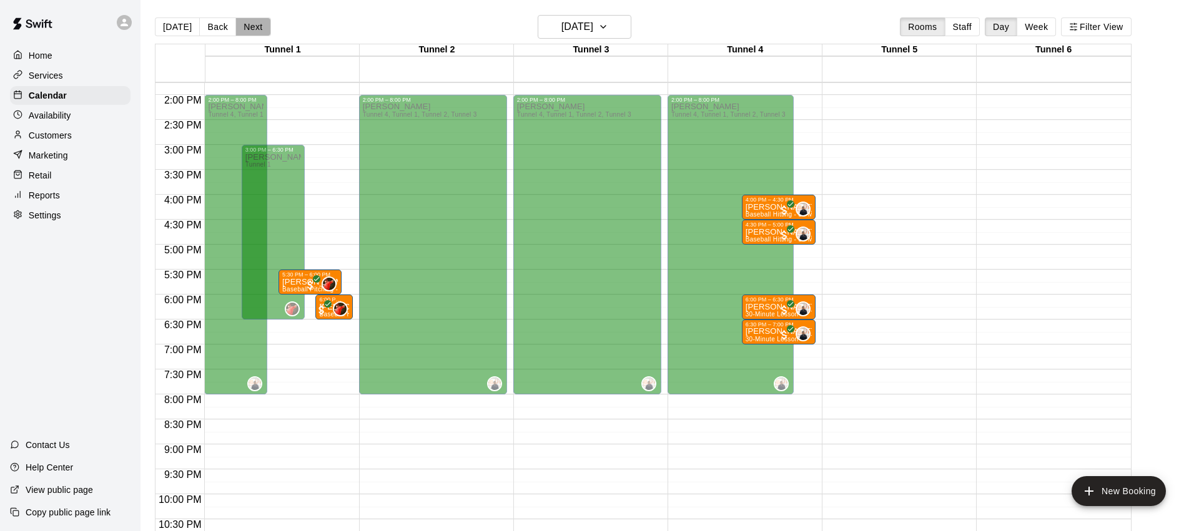
click at [258, 25] on button "Next" at bounding box center [252, 26] width 35 height 19
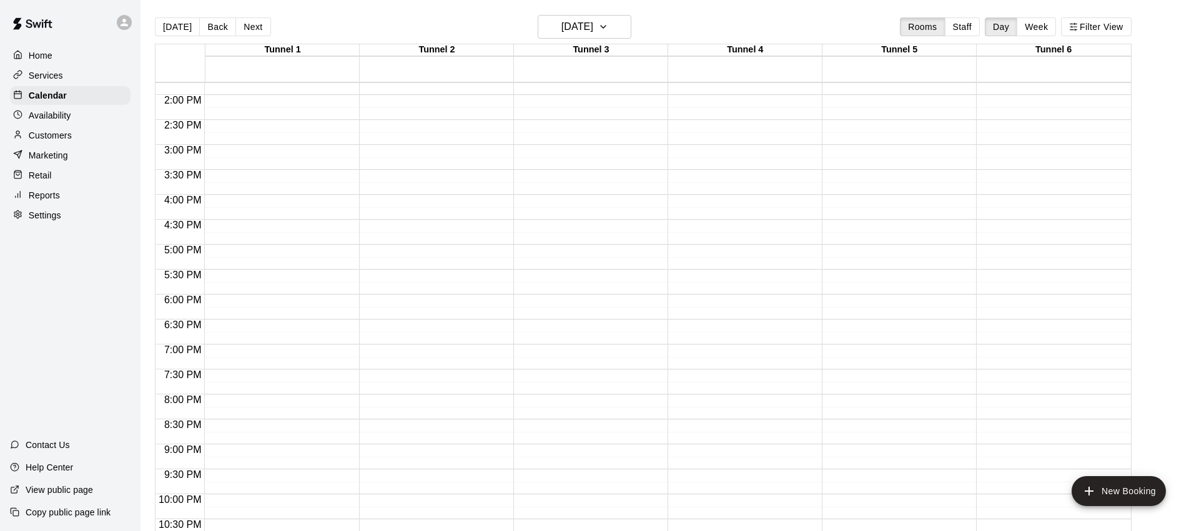
click at [258, 25] on button "Next" at bounding box center [252, 26] width 35 height 19
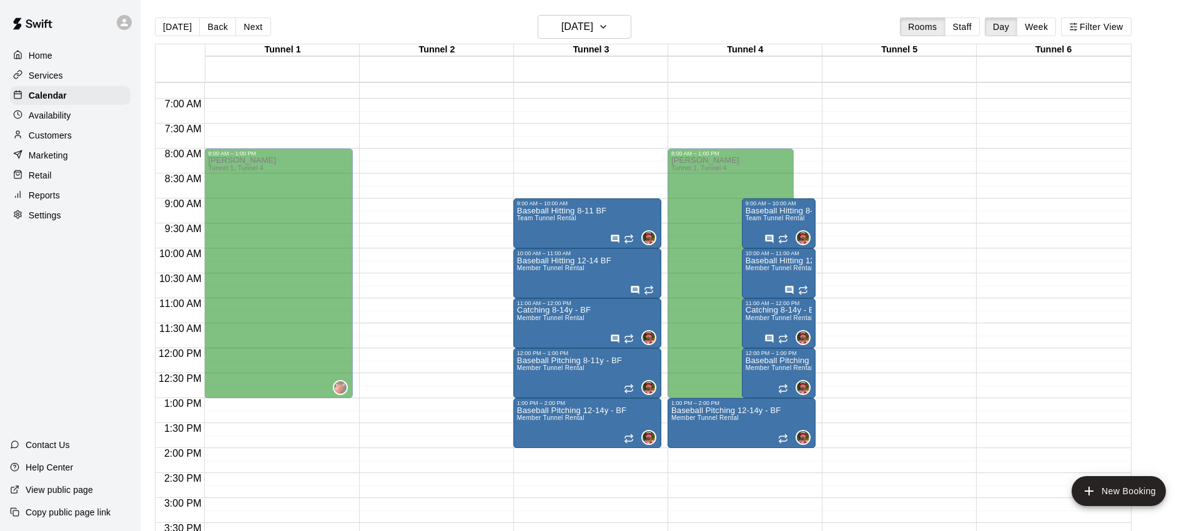
scroll to position [322, 0]
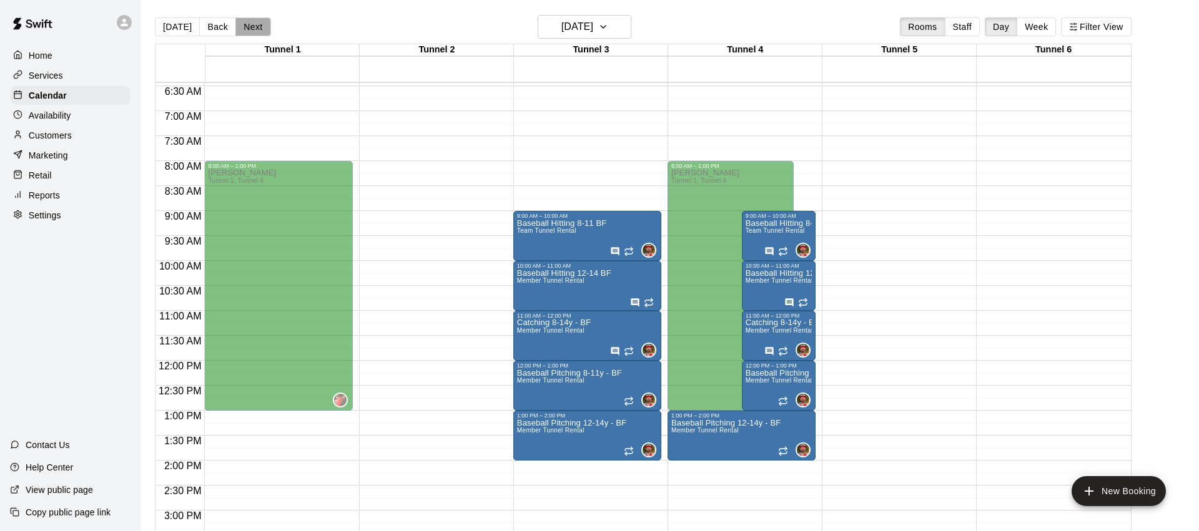
click at [259, 28] on button "Next" at bounding box center [252, 26] width 35 height 19
